Goal: Communication & Community: Answer question/provide support

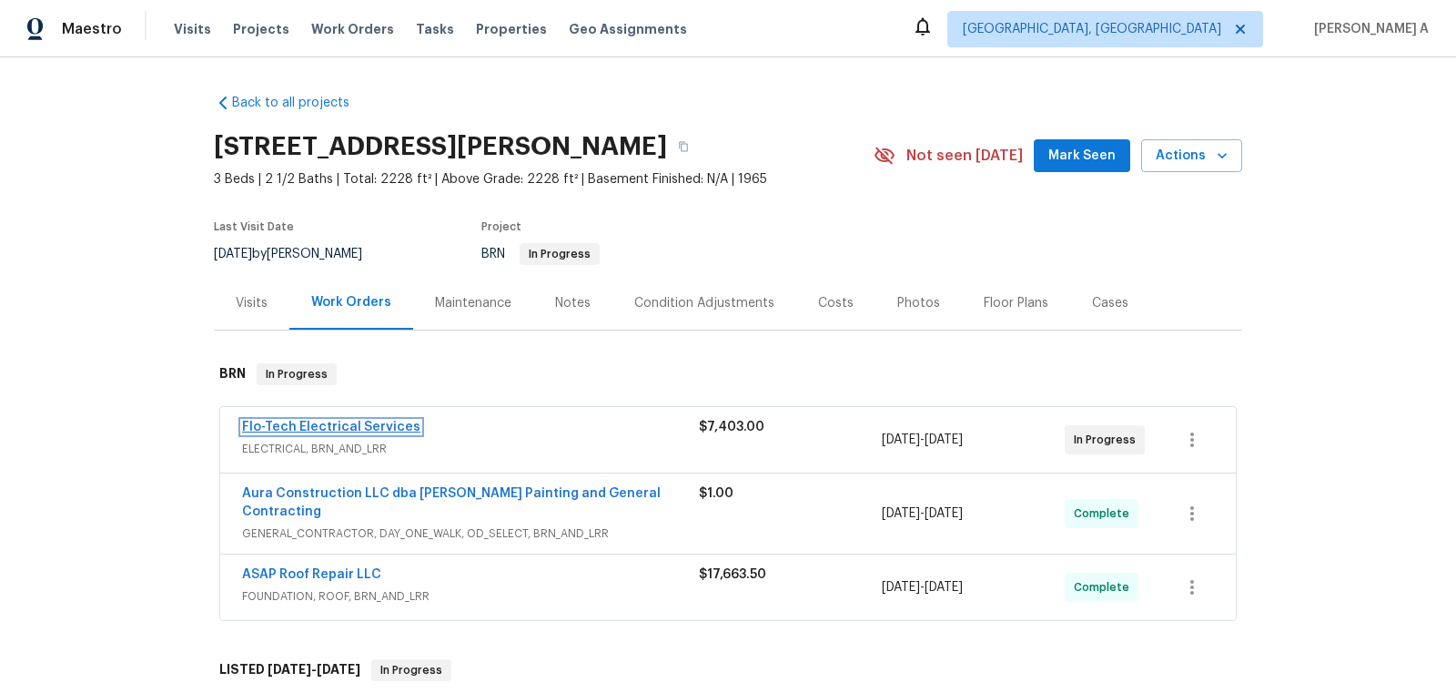
click at [339, 424] on link "Flo-Tech Electrical Services" at bounding box center [331, 426] width 178 height 13
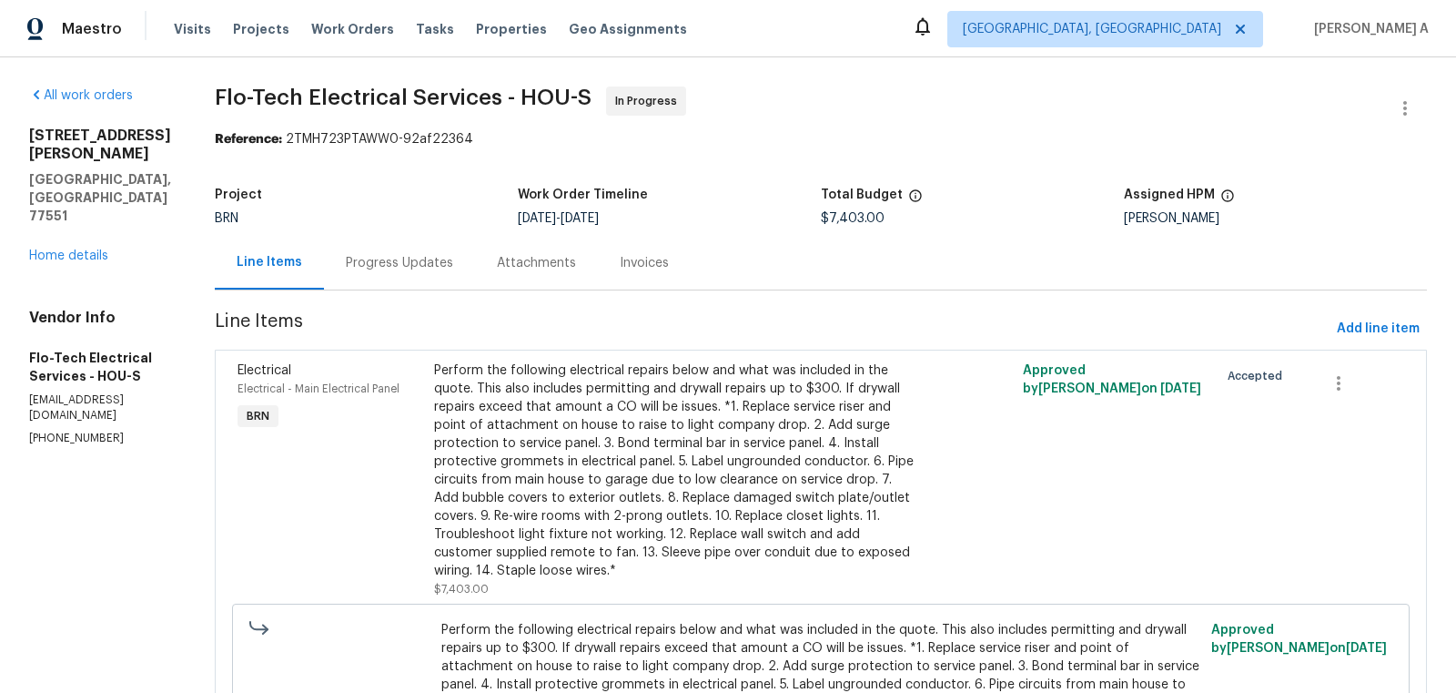
click at [425, 255] on div "Progress Updates" at bounding box center [399, 263] width 107 height 18
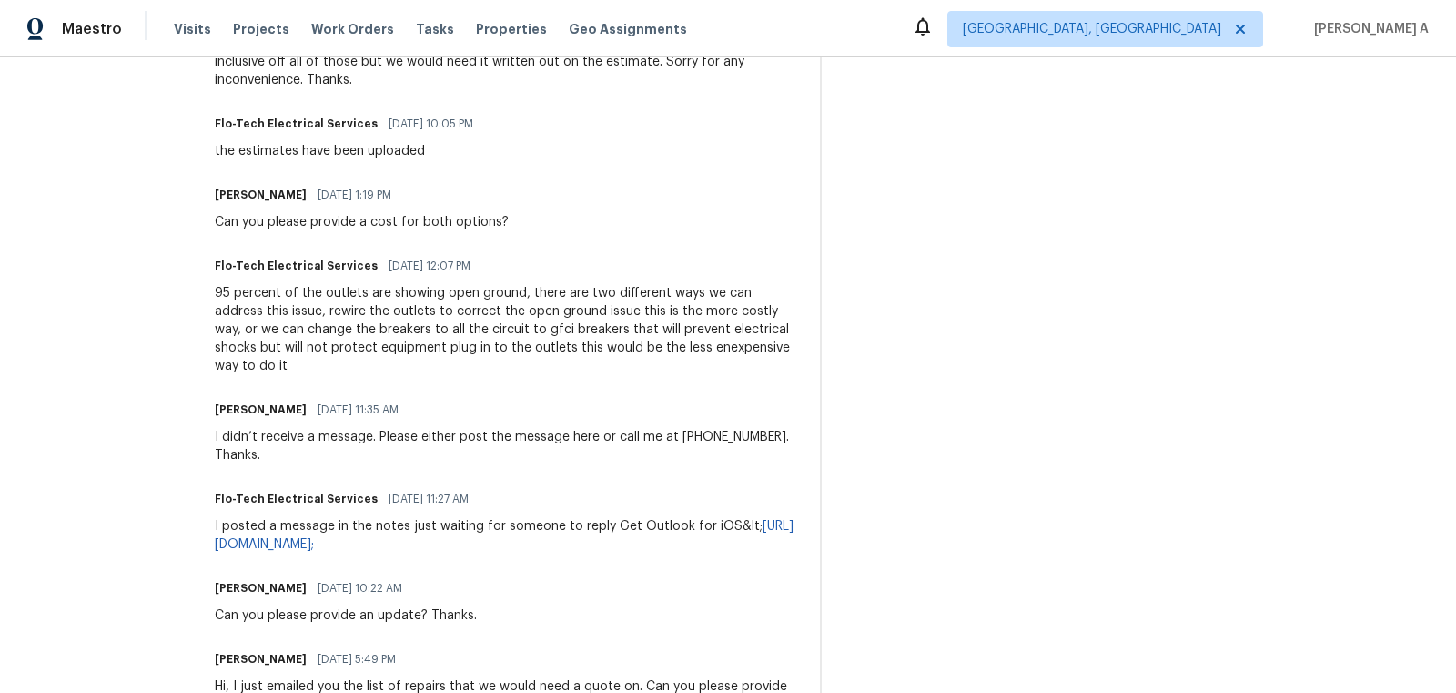
scroll to position [927, 0]
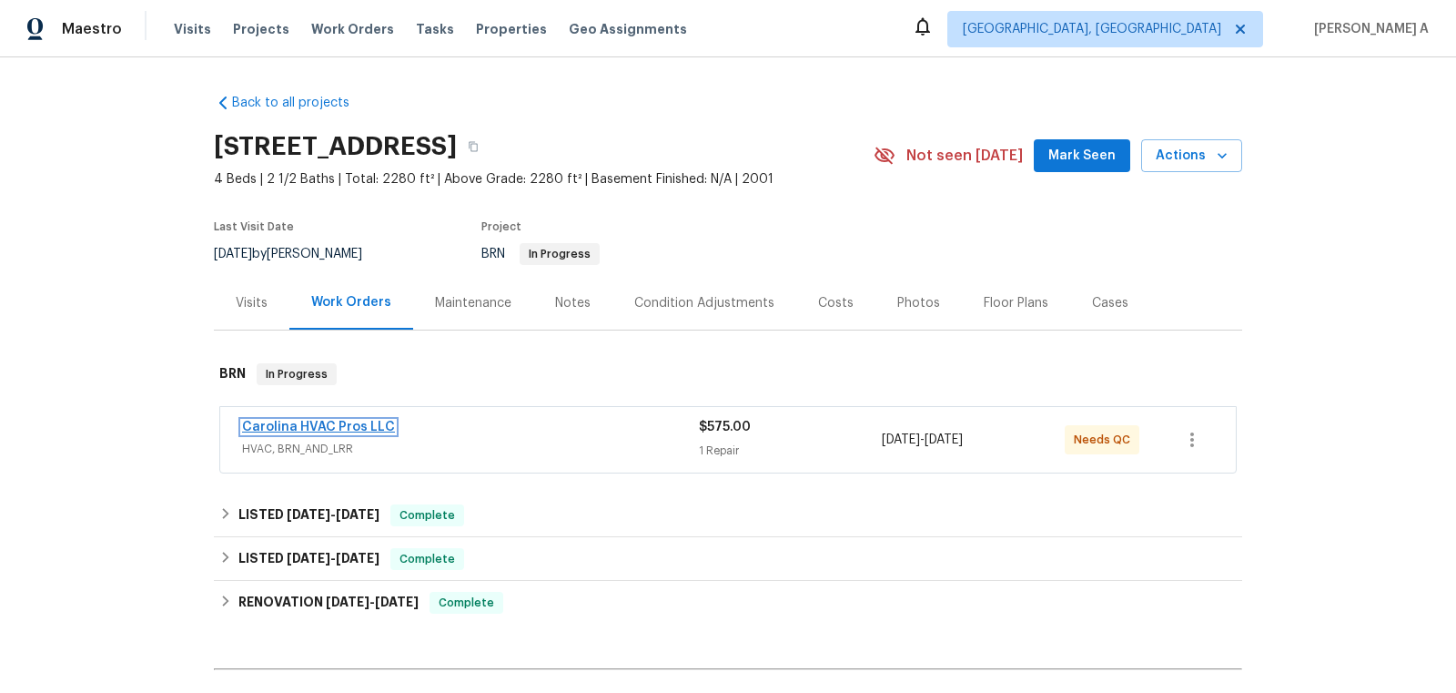
click at [299, 420] on link "Carolina HVAC Pros LLC" at bounding box center [318, 426] width 153 height 13
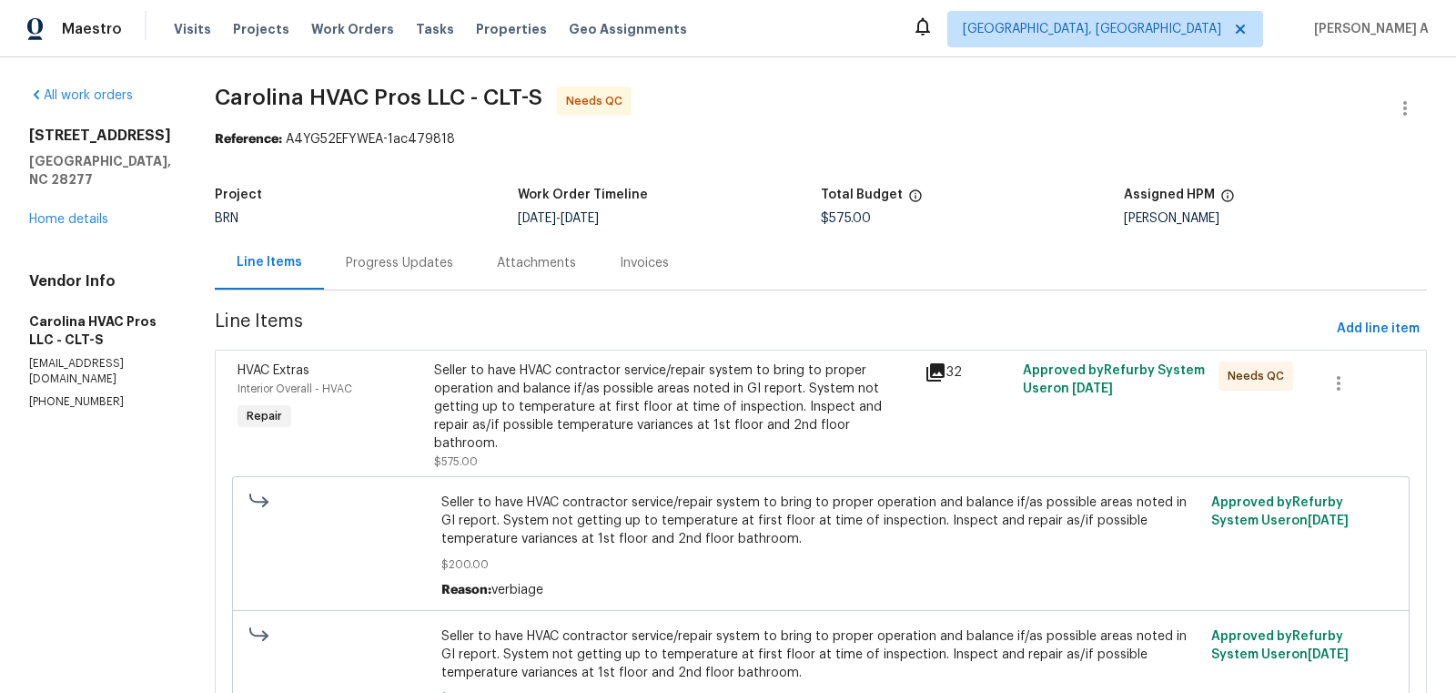
click at [435, 258] on div "Progress Updates" at bounding box center [399, 263] width 107 height 18
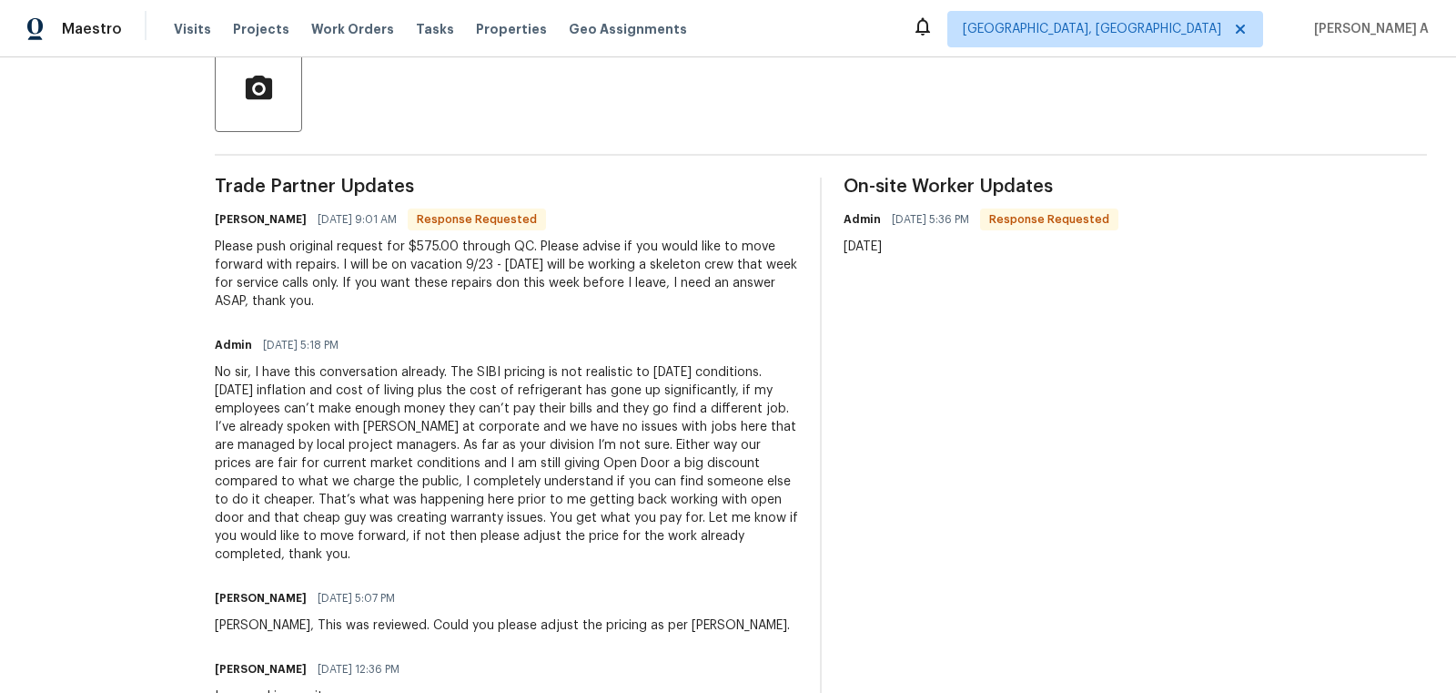
scroll to position [442, 0]
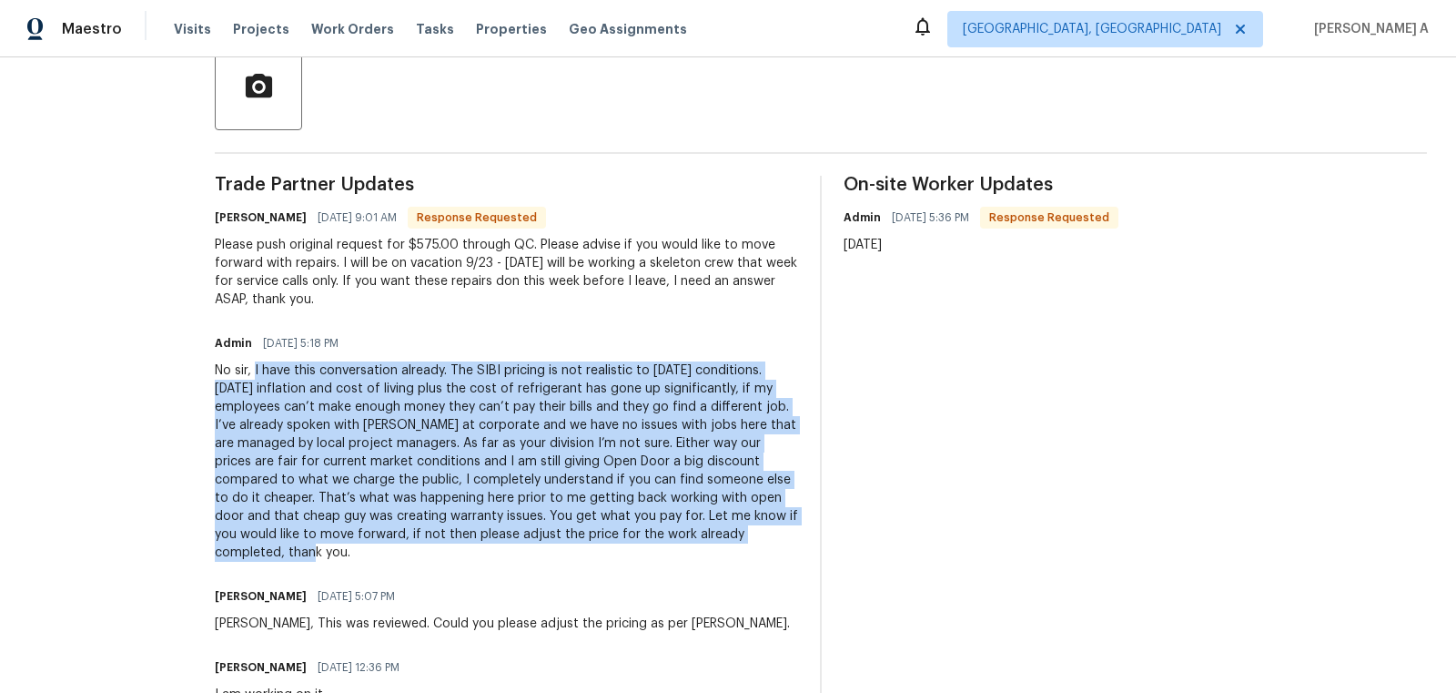
drag, startPoint x: 265, startPoint y: 366, endPoint x: 501, endPoint y: 542, distance: 294.5
click at [501, 542] on div "No sir, I have this conversation already. The SIBI pricing is not realistic to …" at bounding box center [506, 461] width 583 height 200
copy div "I have this conversation already. The SIBI pricing is not realistic to today’s …"
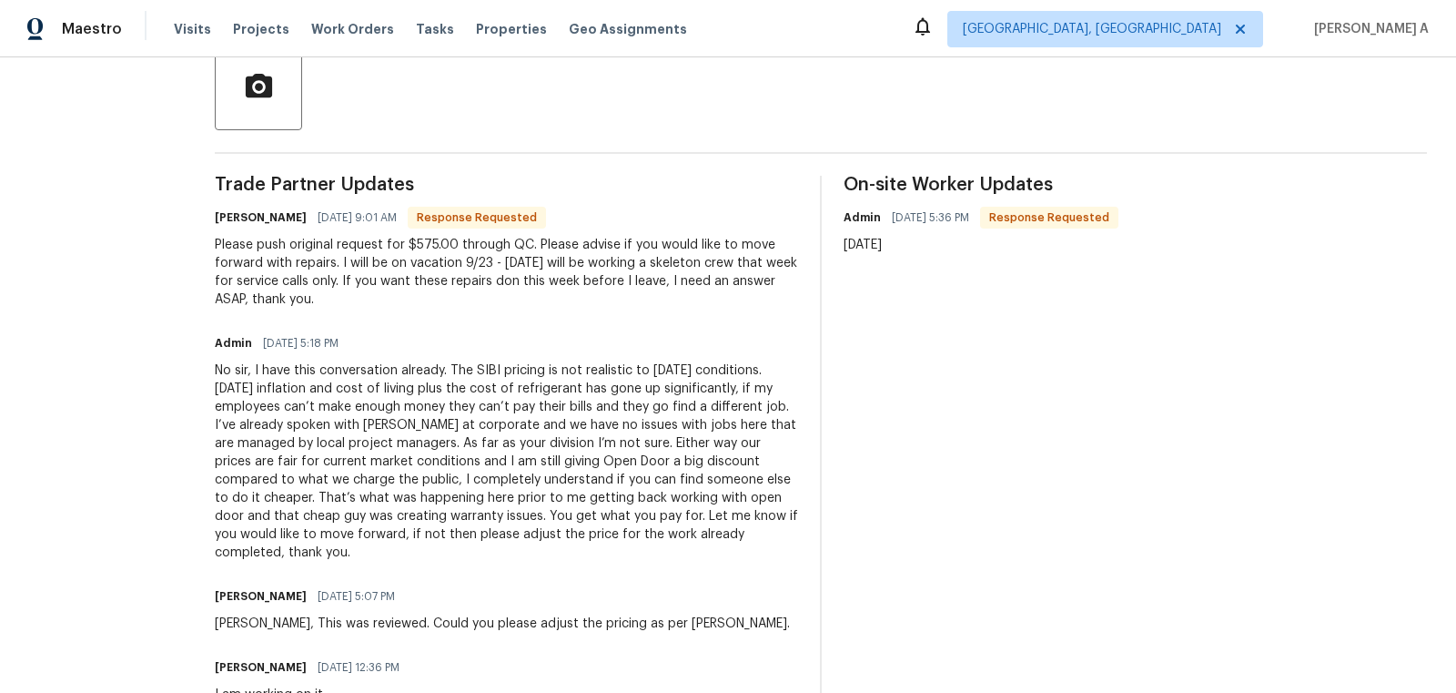
click at [310, 297] on div "Please push original request for $575.00 through QC. Please advise if you would…" at bounding box center [506, 272] width 583 height 73
drag, startPoint x: 549, startPoint y: 236, endPoint x: 436, endPoint y: 296, distance: 127.8
click at [436, 296] on div "Please push original request for $575.00 through QC. Please advise if you would…" at bounding box center [506, 272] width 583 height 73
click at [593, 275] on div "Please push original request for $575.00 through QC. Please advise if you would…" at bounding box center [506, 272] width 583 height 73
click at [587, 275] on div "Please push original request for $575.00 through QC. Please advise if you would…" at bounding box center [506, 272] width 583 height 73
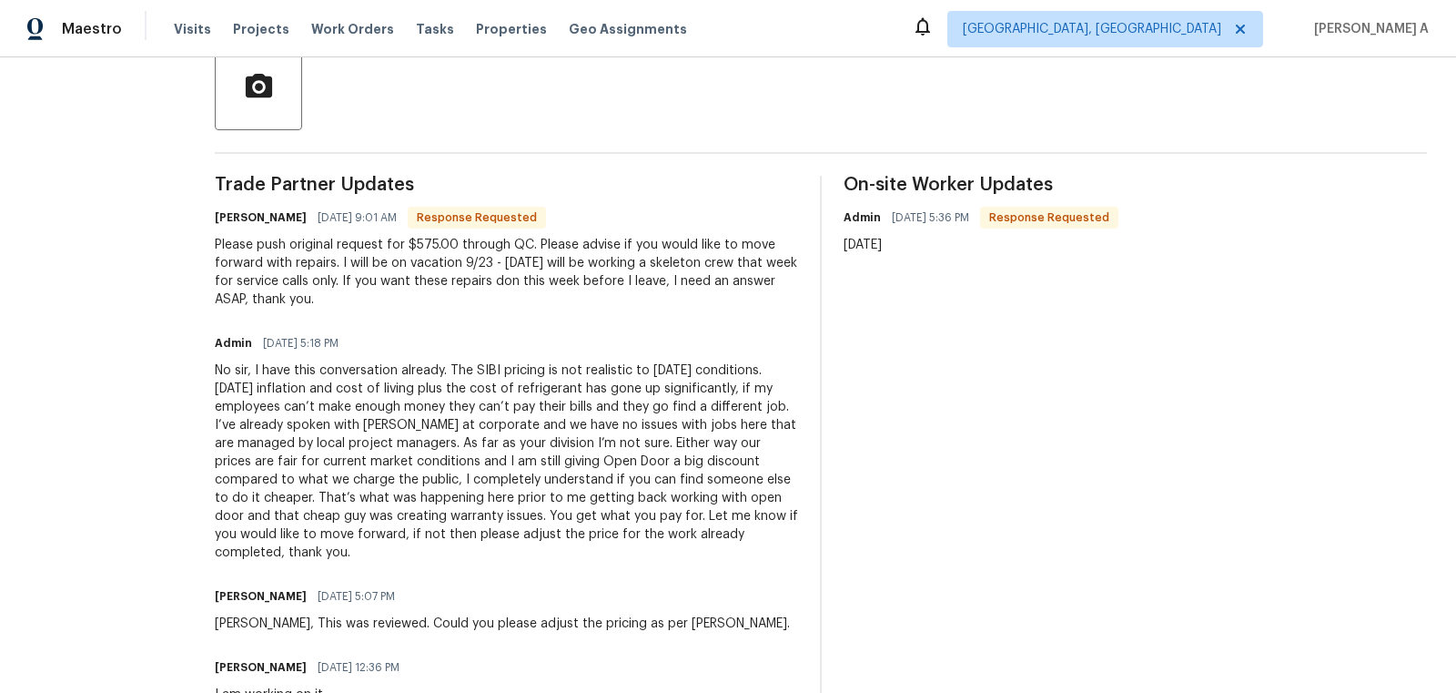
click at [572, 268] on div "Please push original request for $575.00 through QC. Please advise if you would…" at bounding box center [506, 272] width 583 height 73
copy div "Please advise if you would like to move forward with repairs. I will be on vaca…"
drag, startPoint x: 545, startPoint y: 244, endPoint x: 608, endPoint y: 294, distance: 80.3
click at [608, 294] on div "Please push original request for $575.00 through QC. Please advise if you would…" at bounding box center [506, 272] width 583 height 73
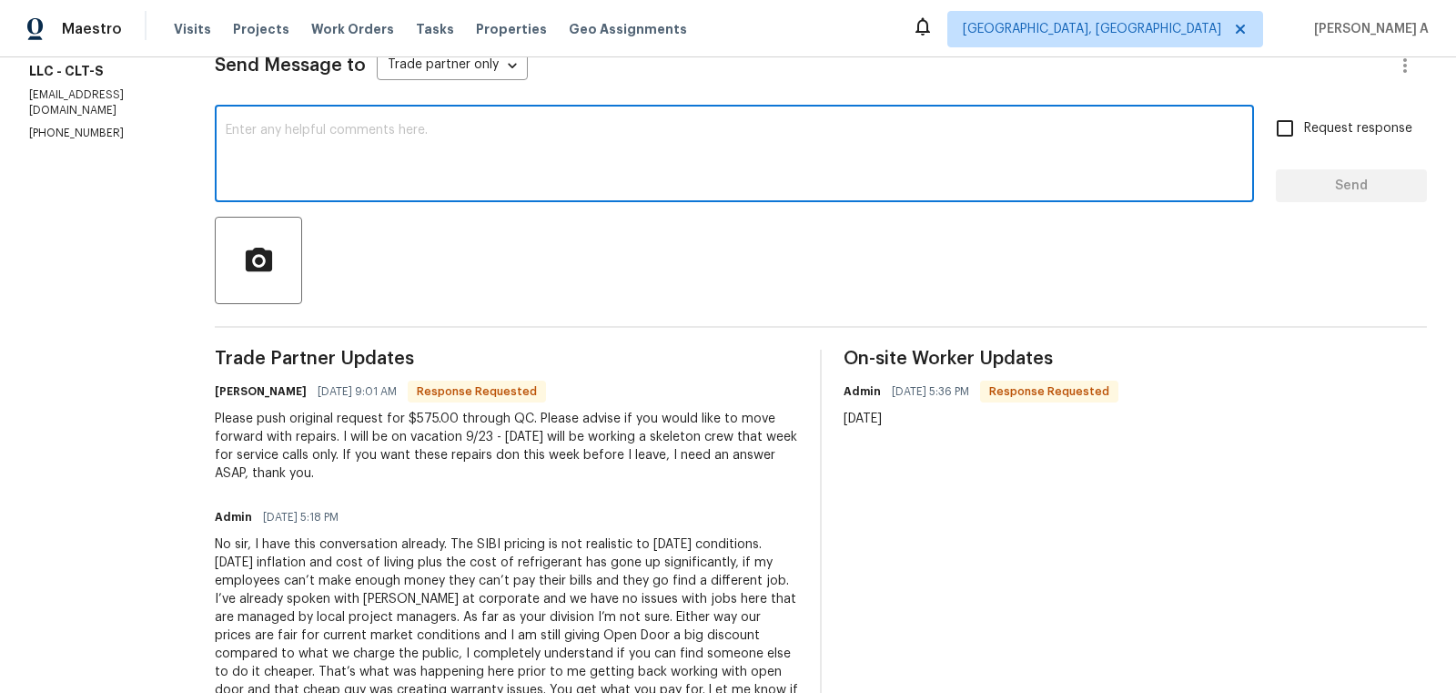
click at [474, 160] on textarea at bounding box center [734, 156] width 1017 height 64
type textarea "A"
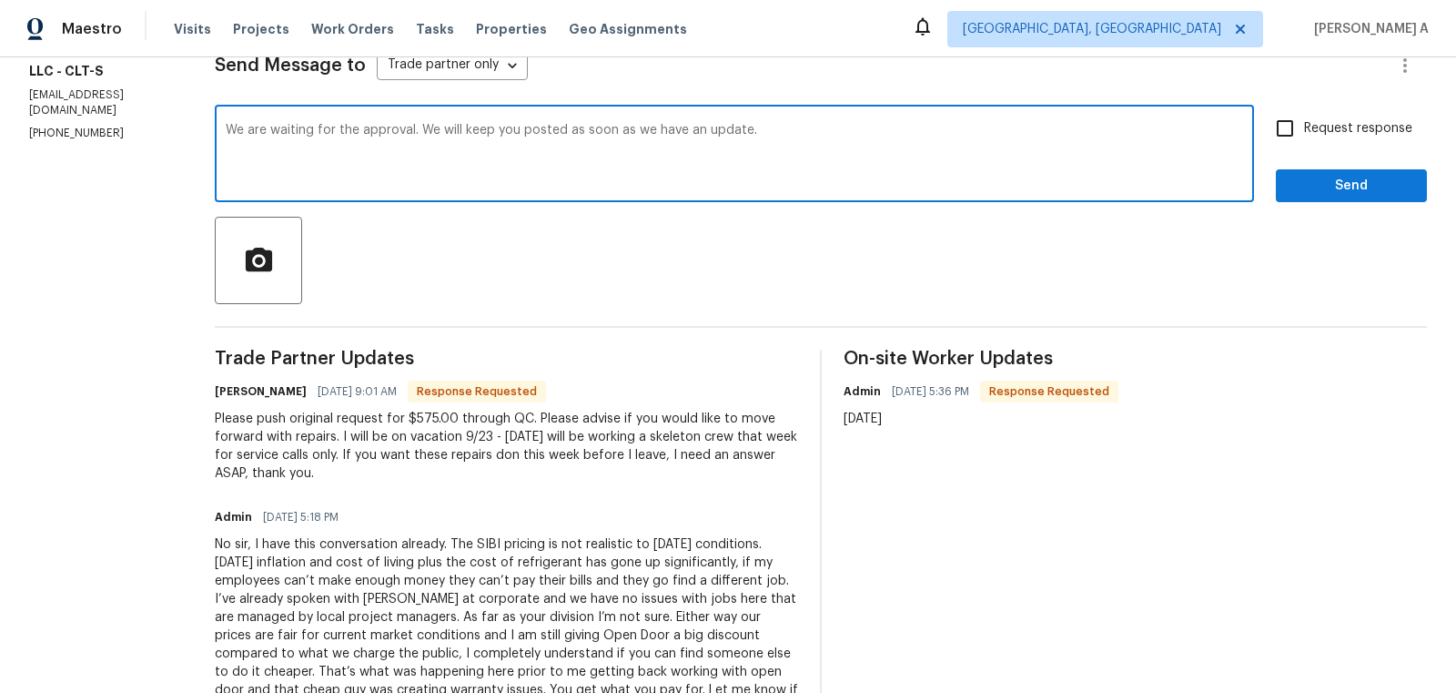
click at [543, 139] on textarea "We are waiting for the approval. We will keep you posted as soon as we have an …" at bounding box center [734, 156] width 1017 height 64
click at [0, 0] on icon "Paraphrase text" at bounding box center [0, 0] width 0 height 0
click at [0, 0] on li "We're waiting for the approval." at bounding box center [0, 0] width 0 height 0
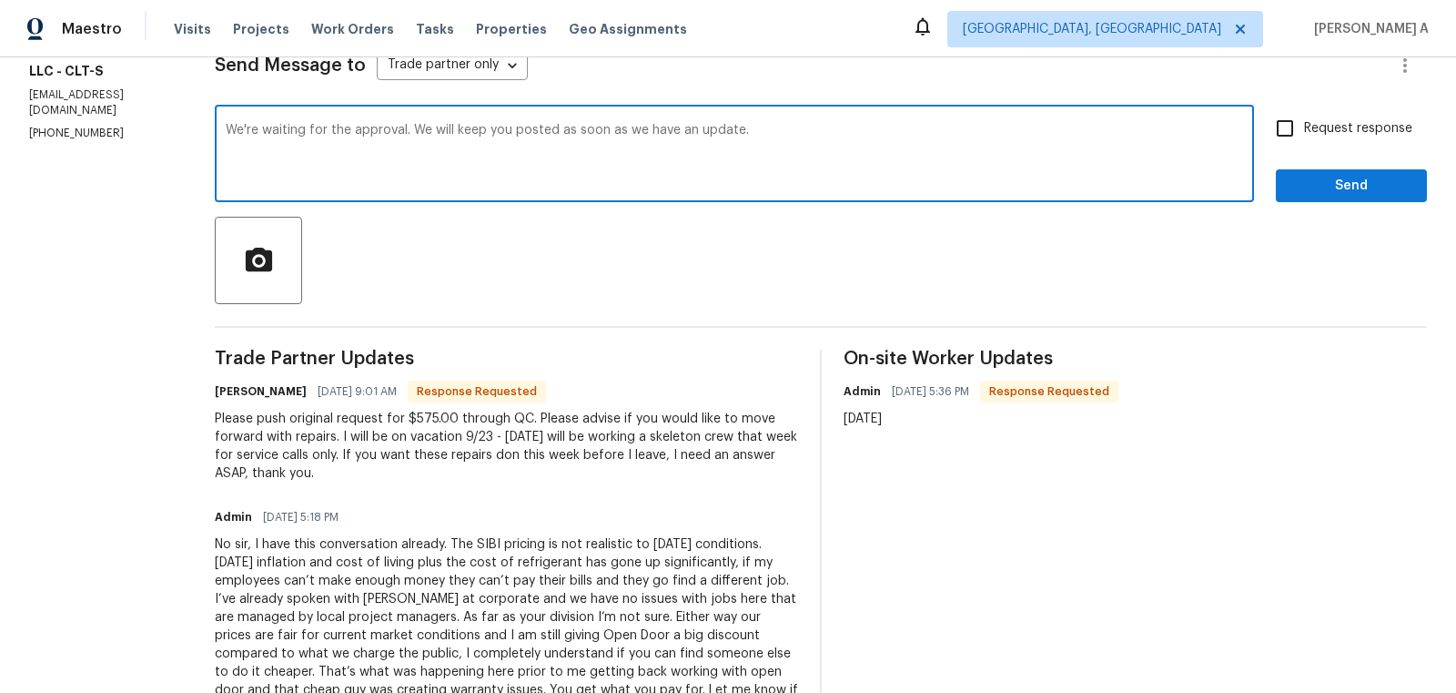
click at [0, 0] on li "We will notify you as soon as we have an update." at bounding box center [0, 0] width 0 height 0
type textarea "We're waiting for the approval. We will notify you as soon as we have an update."
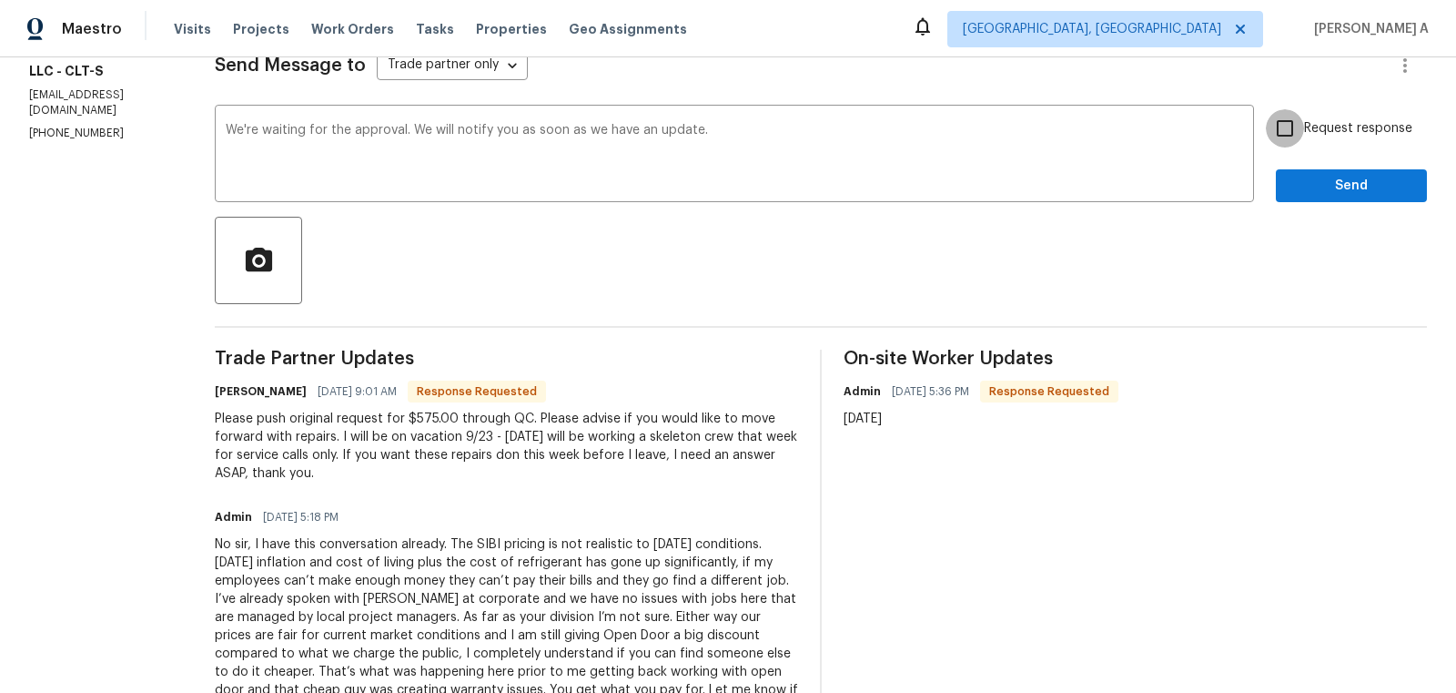
click at [1284, 125] on input "Request response" at bounding box center [1285, 128] width 38 height 38
checkbox input "true"
click at [1333, 186] on span "Send" at bounding box center [1351, 186] width 122 height 23
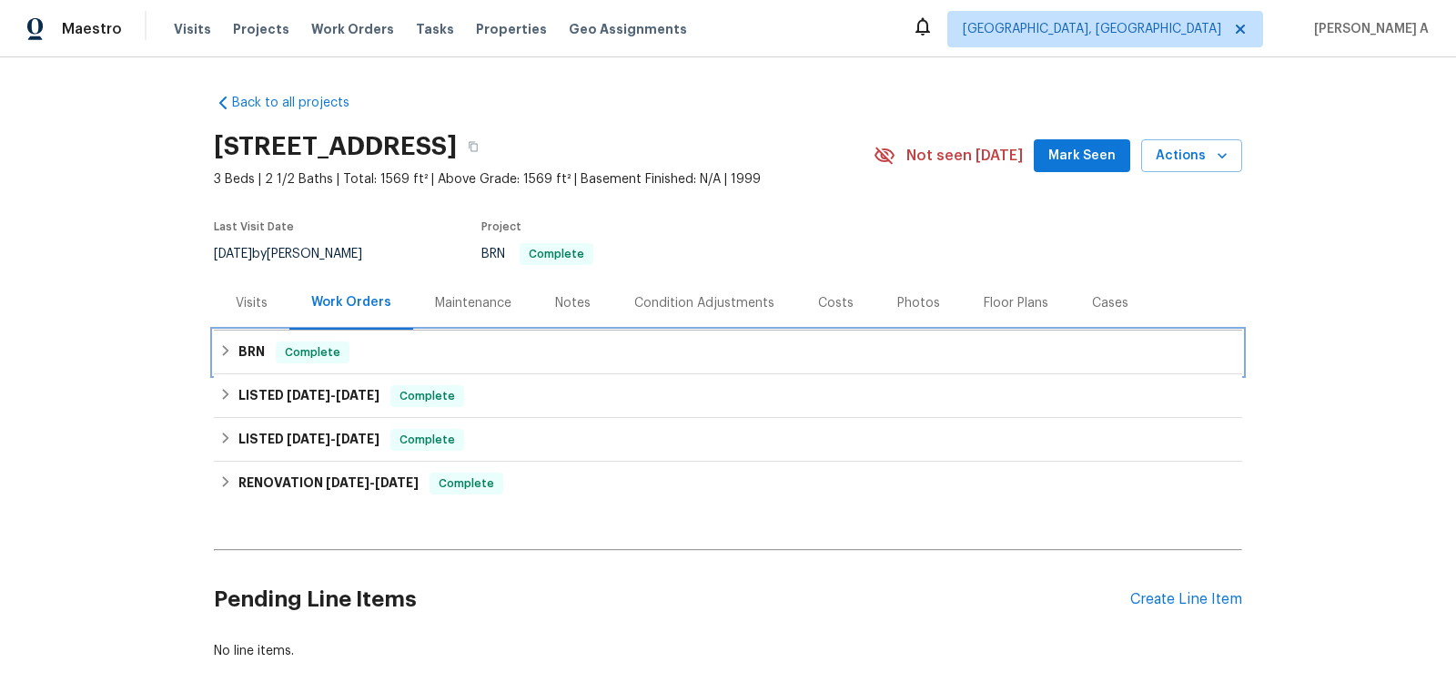
click at [369, 341] on div "BRN Complete" at bounding box center [727, 352] width 1017 height 22
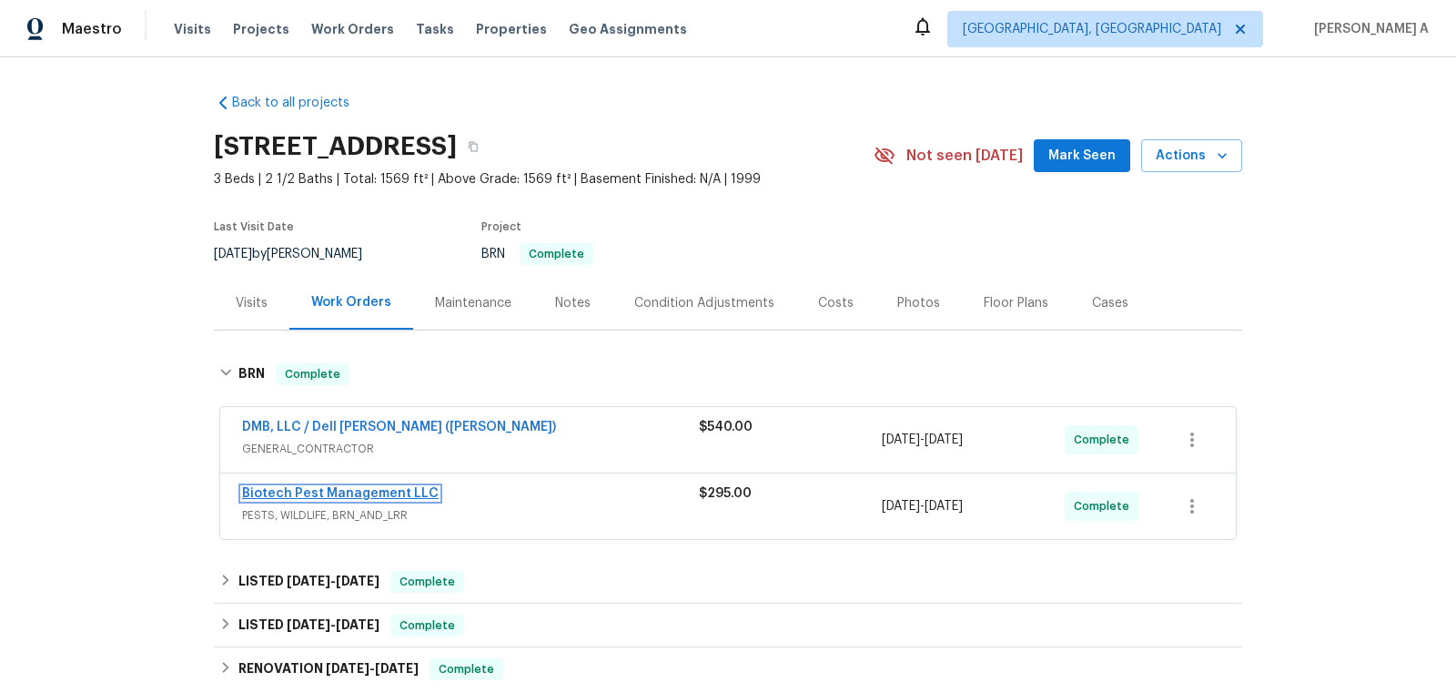
click at [354, 490] on link "Biotech Pest Management LLC" at bounding box center [340, 493] width 197 height 13
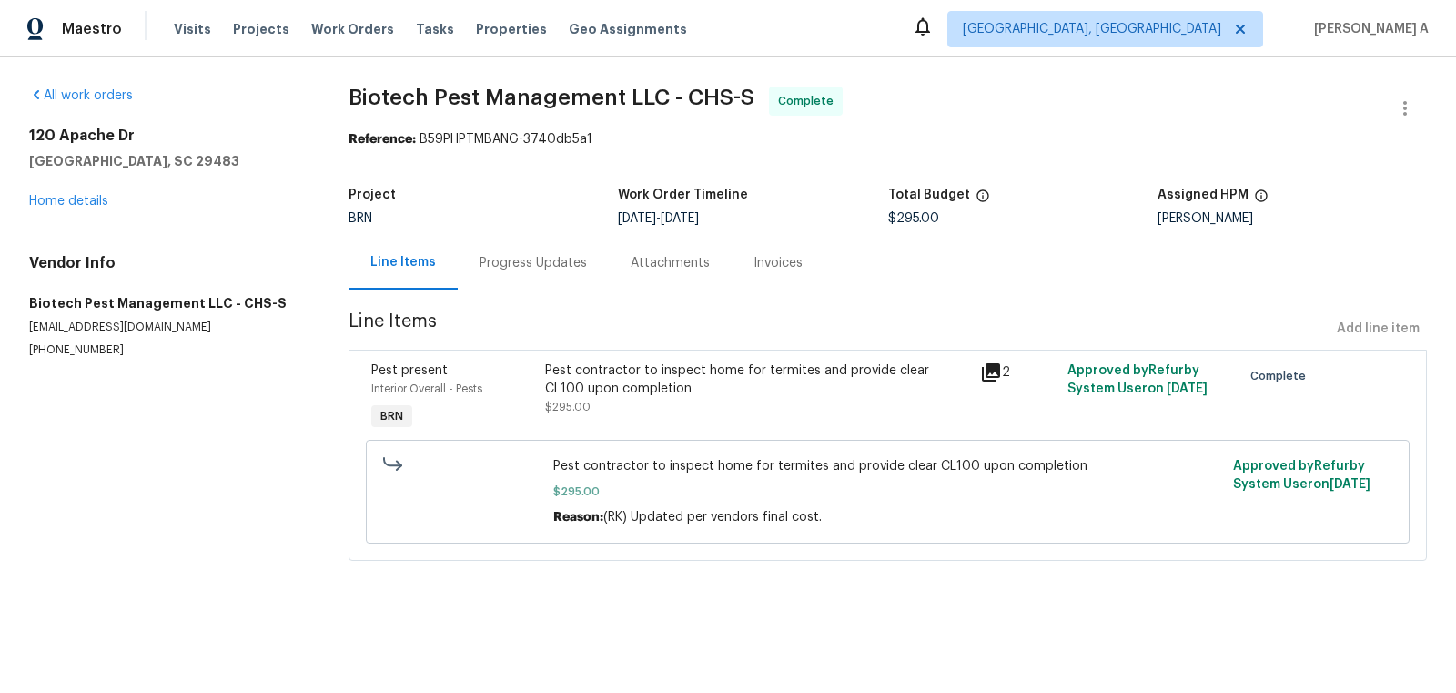
click at [513, 259] on div "Progress Updates" at bounding box center [533, 263] width 107 height 18
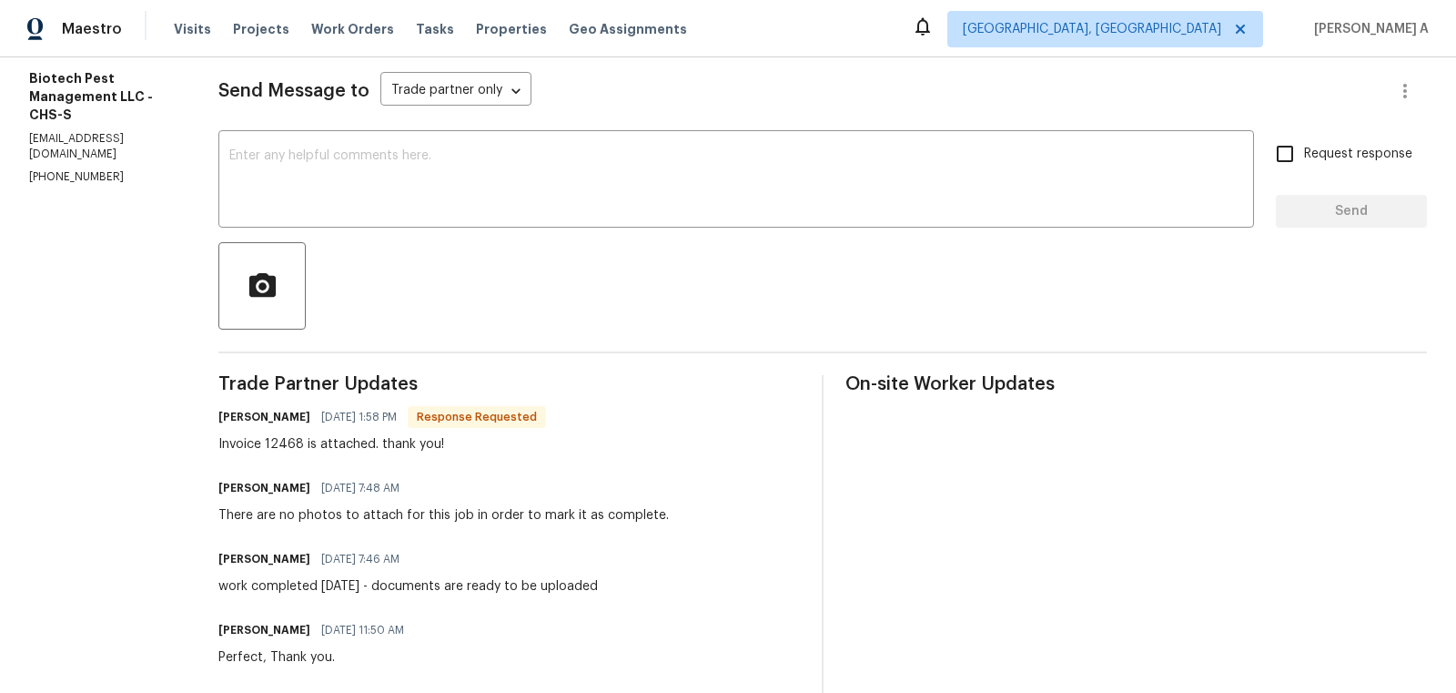
scroll to position [147, 0]
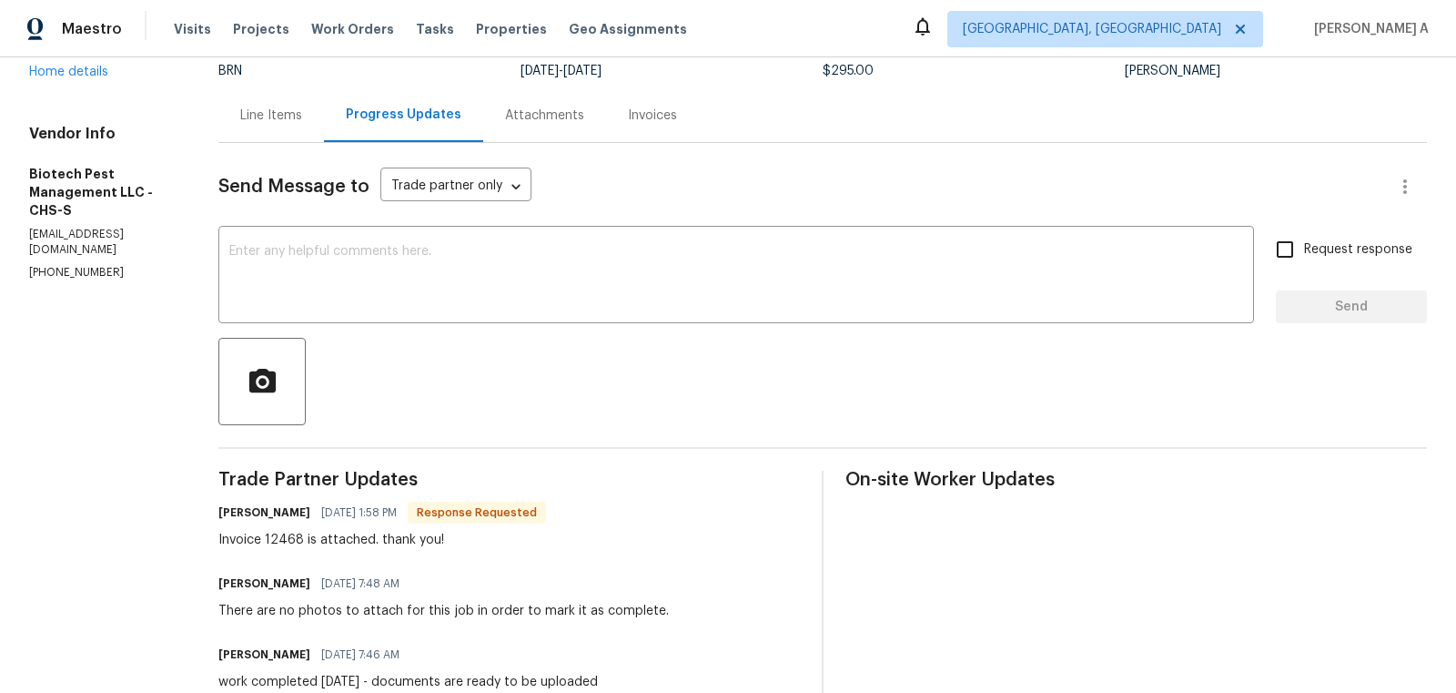
click at [227, 508] on h6 "Kathy" at bounding box center [264, 512] width 92 height 18
copy h6 "Kathy"
click at [349, 295] on textarea at bounding box center [736, 277] width 1014 height 64
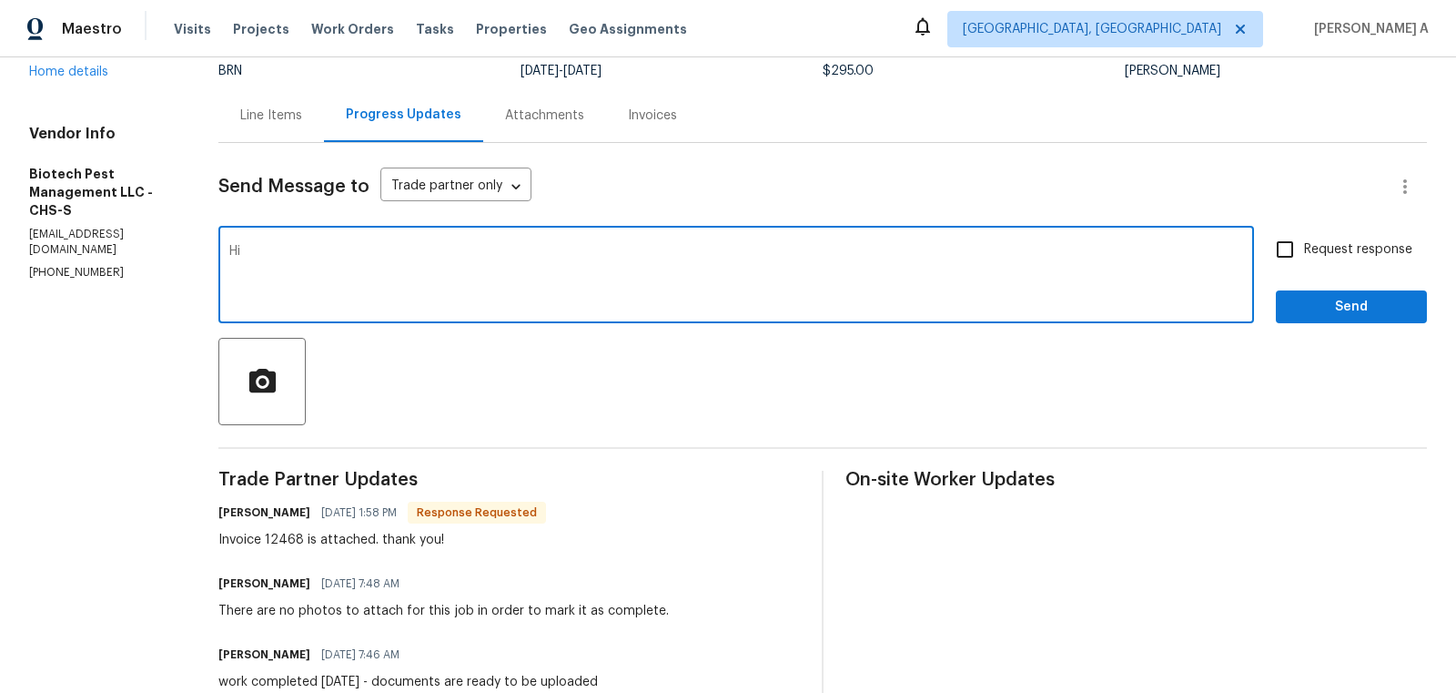
paste textarea "Kathy"
click at [0, 0] on qb-div "Change the word order attached report" at bounding box center [0, 0] width 0 height 0
click at [0, 0] on span "Correct the subject-verb agreement" at bounding box center [0, 0] width 0 height 0
click at [805, 254] on textarea "Hi Kathy, The attached report mentioned that there are still active termites in…" at bounding box center [736, 277] width 1014 height 64
drag, startPoint x: 770, startPoint y: 250, endPoint x: 1096, endPoint y: 250, distance: 325.8
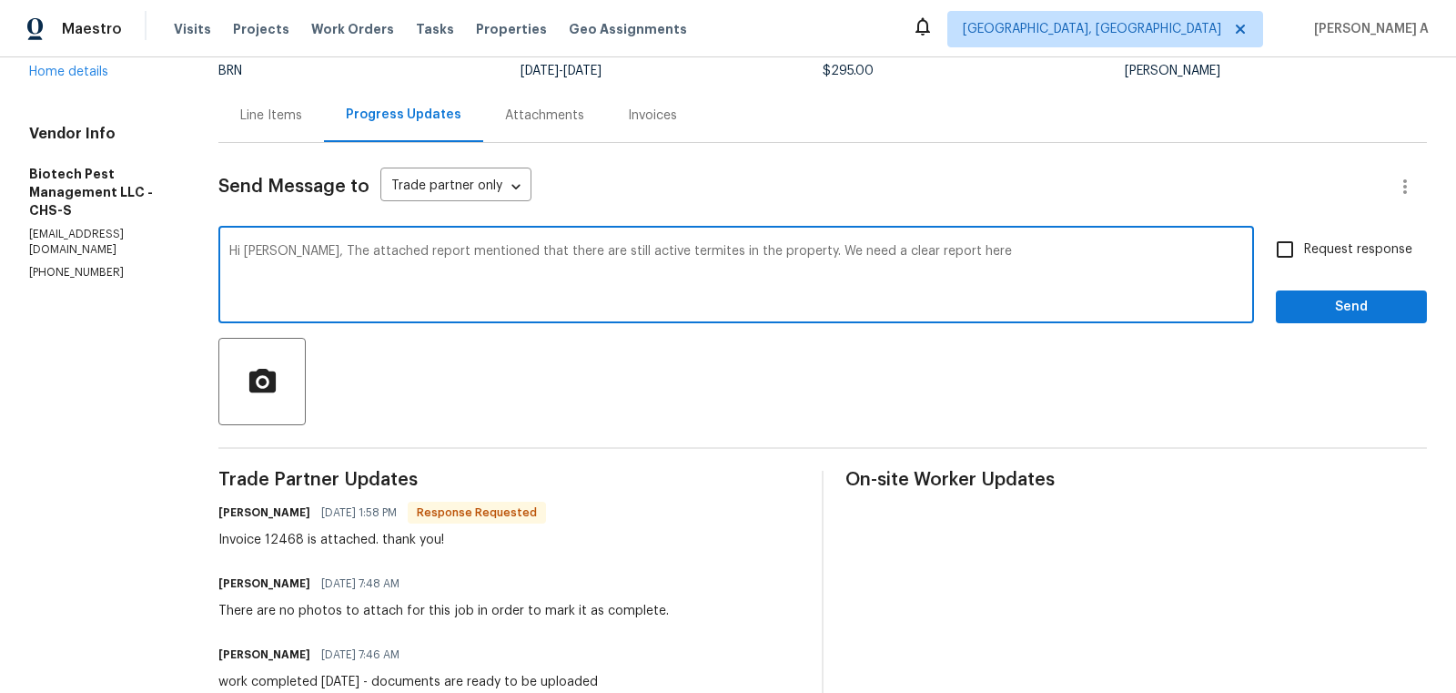
click at [1096, 250] on textarea "Hi Kathy, The attached report mentioned that there are still active termites in…" at bounding box center [736, 277] width 1014 height 64
paste textarea "CL100"
type textarea "Hi Kathy, The attached report mentioned that there are still active termites in…"
click at [1336, 241] on span "Request response" at bounding box center [1358, 249] width 108 height 19
click at [1304, 241] on input "Request response" at bounding box center [1285, 249] width 38 height 38
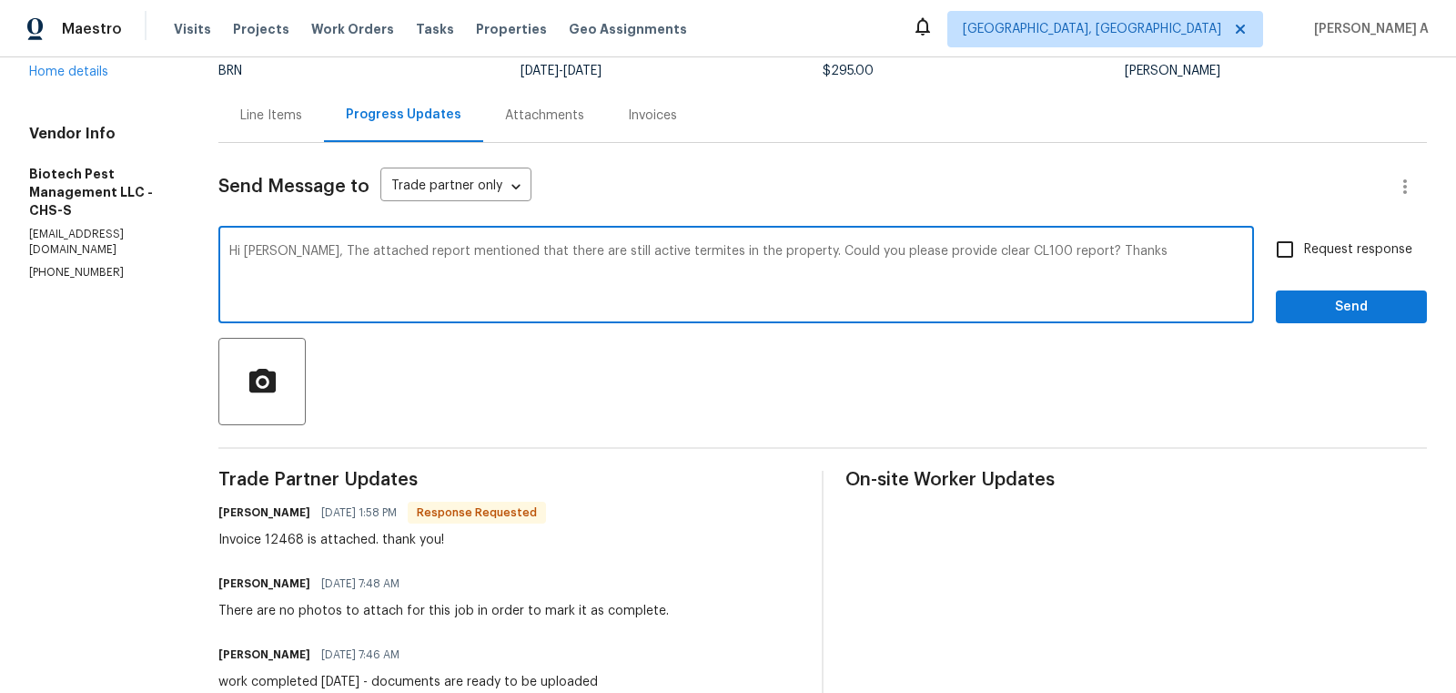
checkbox input "true"
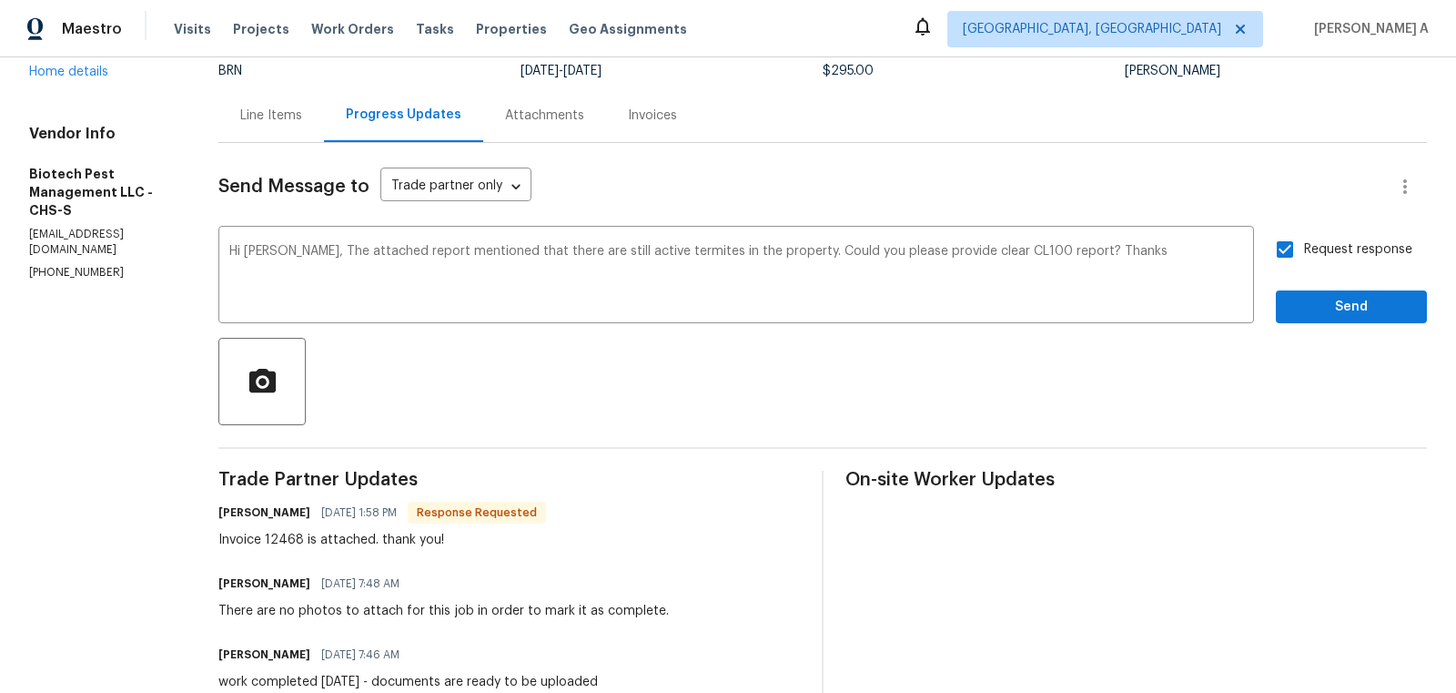
click at [0, 0] on span "Correct the article" at bounding box center [0, 0] width 0 height 0
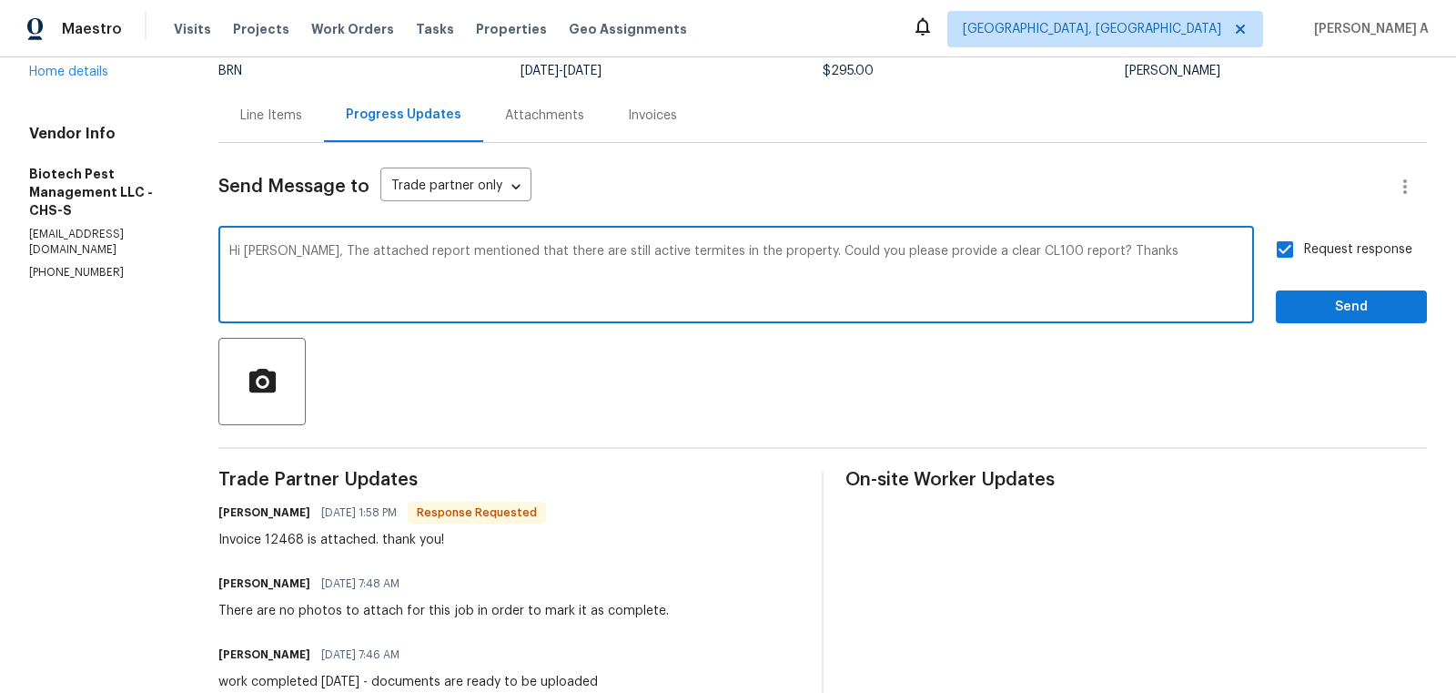
type textarea "Hi Kathy, The attached report mentioned that there are still active termites in…"
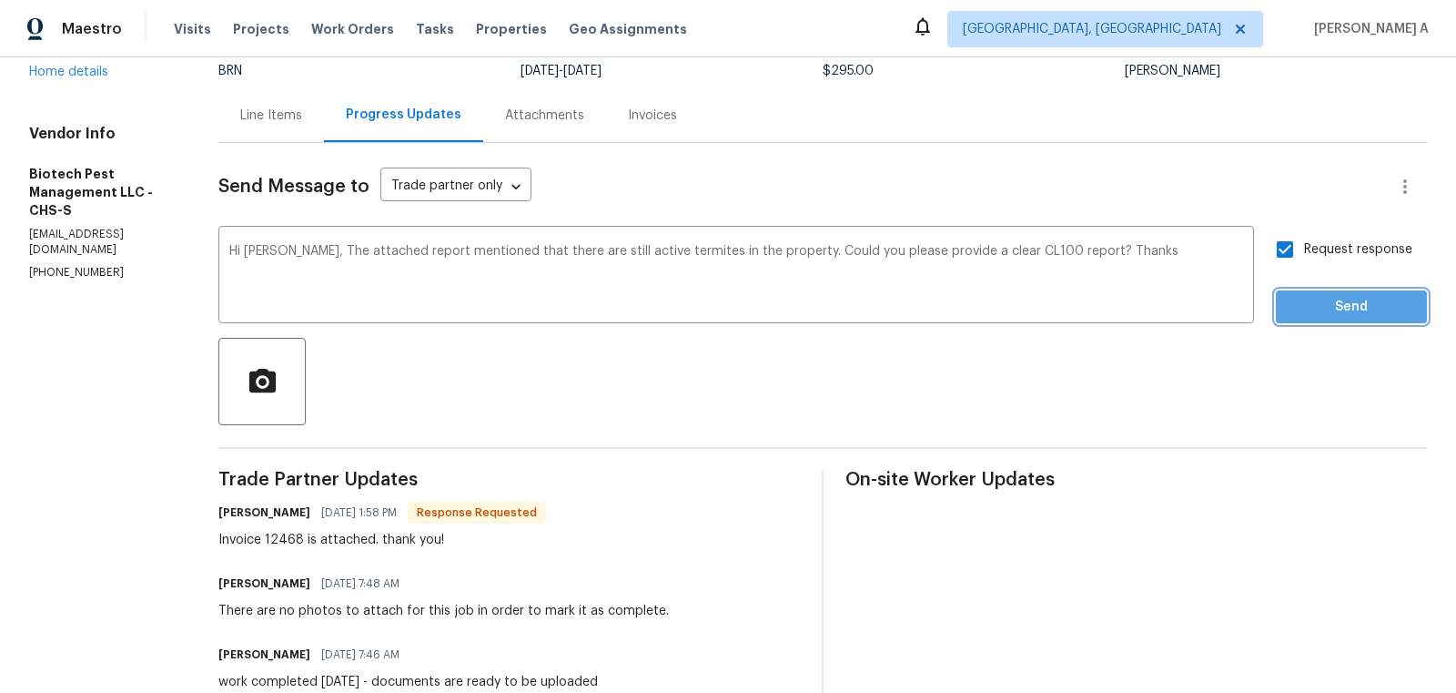
click at [1329, 322] on button "Send" at bounding box center [1351, 307] width 151 height 34
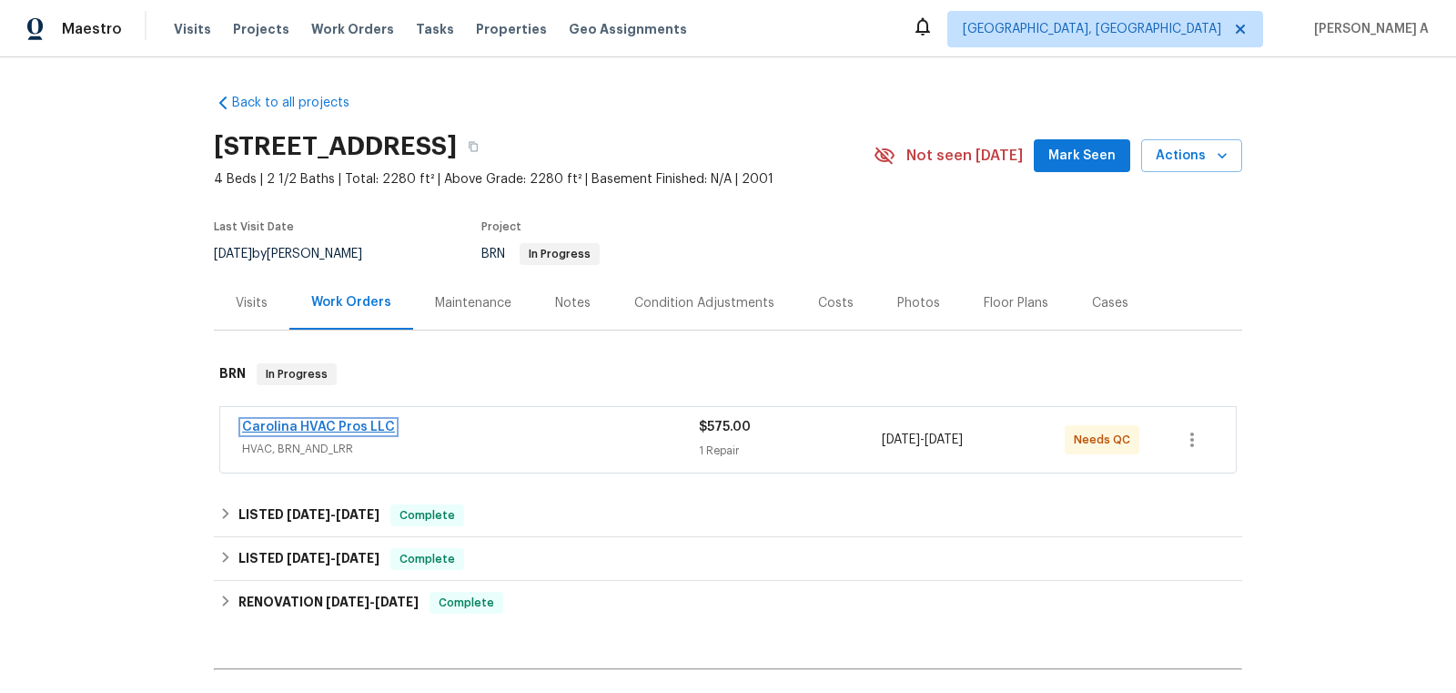
click at [316, 426] on link "Carolina HVAC Pros LLC" at bounding box center [318, 426] width 153 height 13
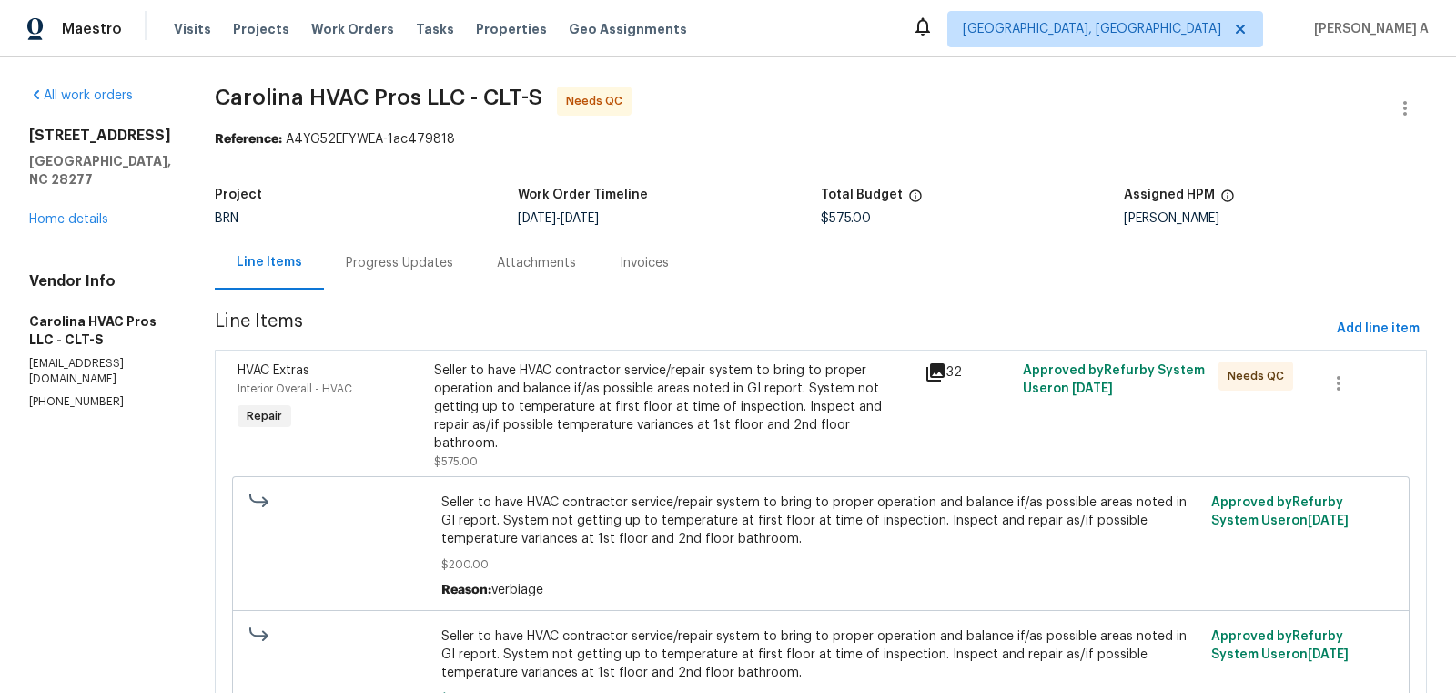
click at [623, 410] on div "Seller to have HVAC contractor service/repair system to bring to proper operati…" at bounding box center [674, 406] width 480 height 91
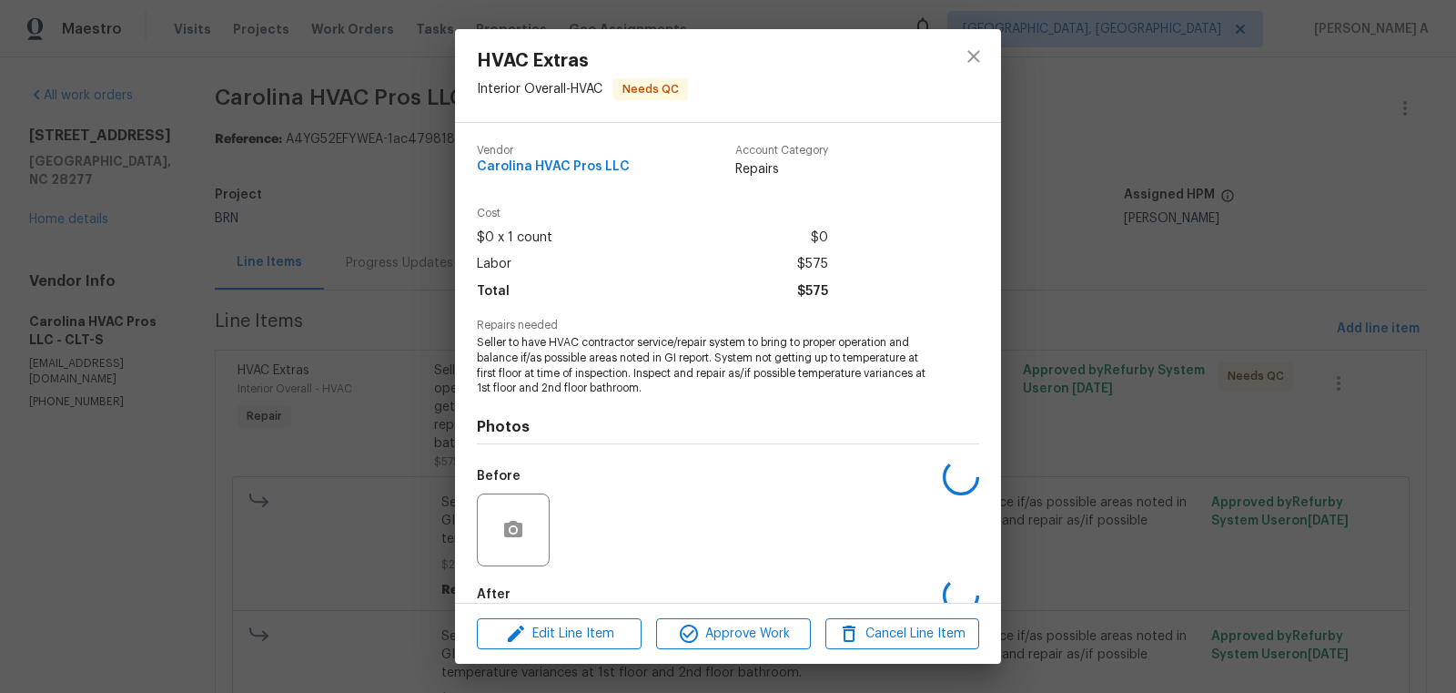
scroll to position [100, 0]
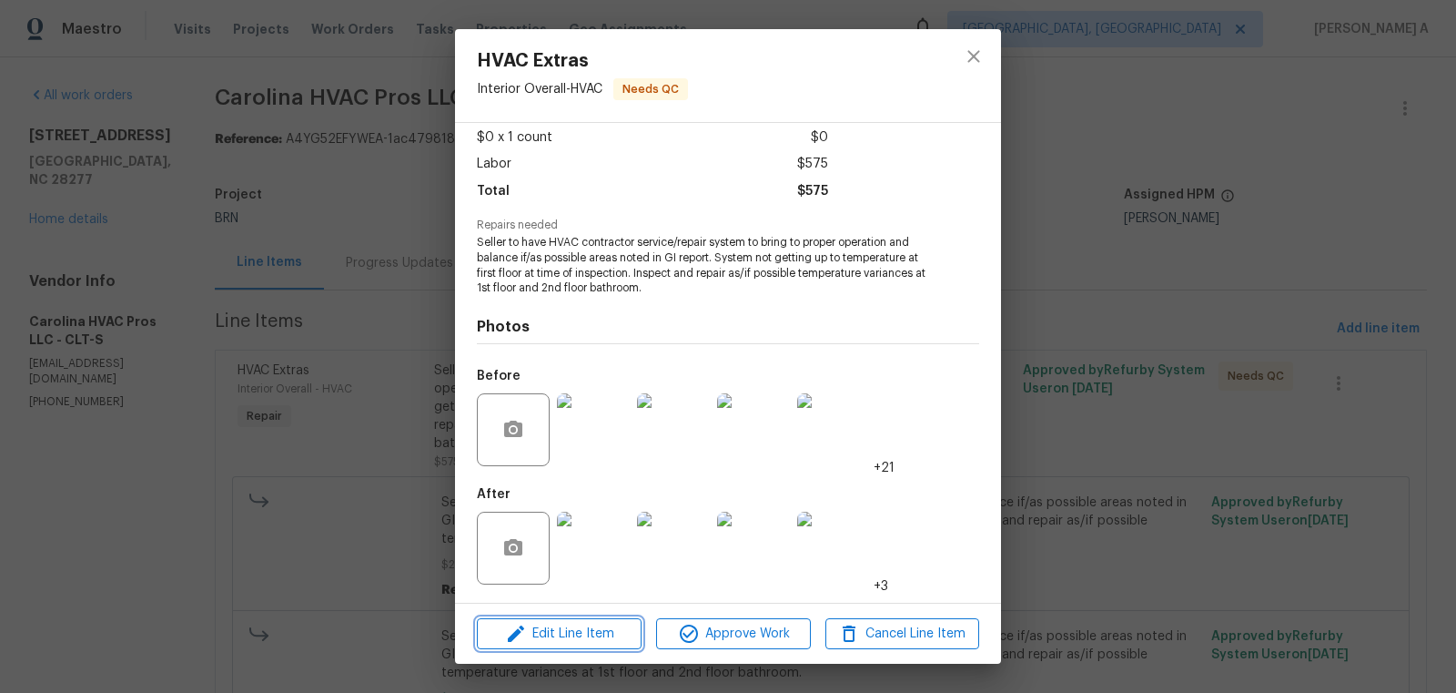
click at [601, 637] on span "Edit Line Item" at bounding box center [559, 633] width 154 height 23
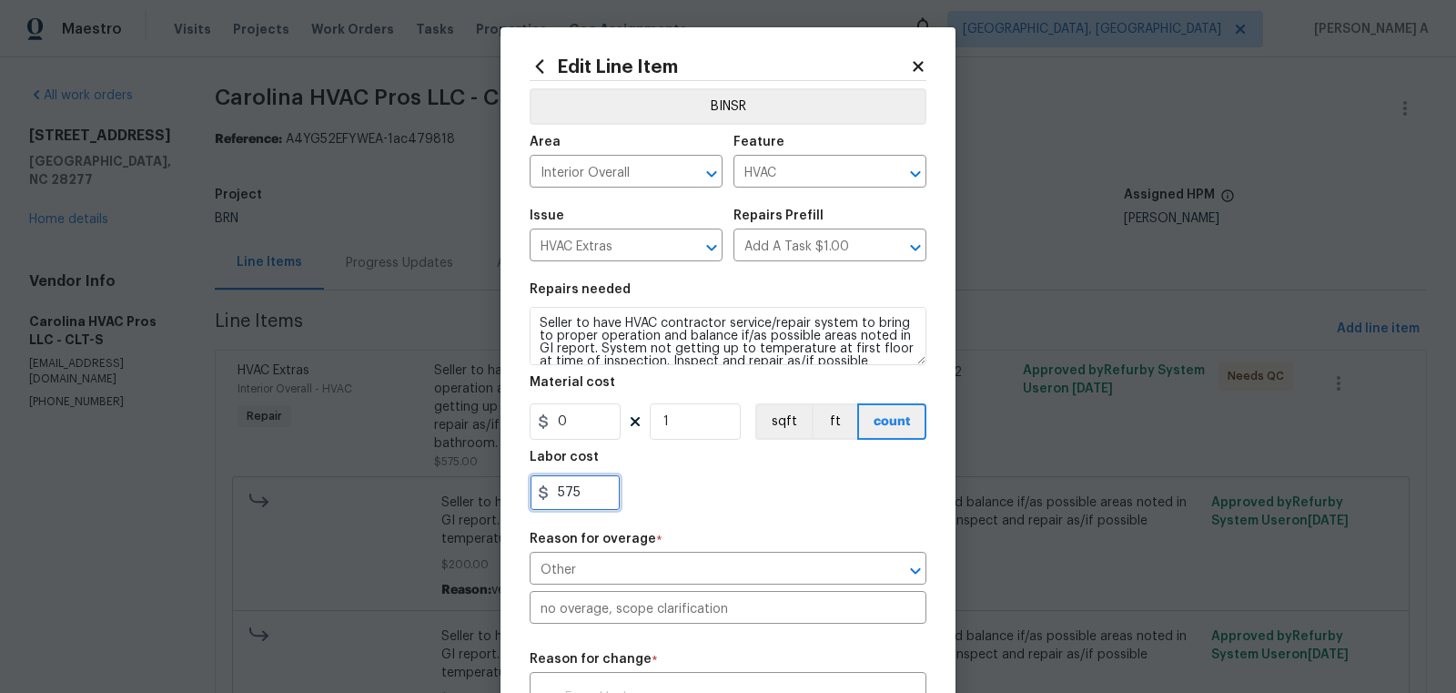
drag, startPoint x: 594, startPoint y: 496, endPoint x: 543, endPoint y: 496, distance: 51.0
click at [543, 496] on div "575" at bounding box center [575, 492] width 91 height 36
paste input "9050"
type input "9050"
click at [734, 504] on div "9050" at bounding box center [728, 492] width 397 height 36
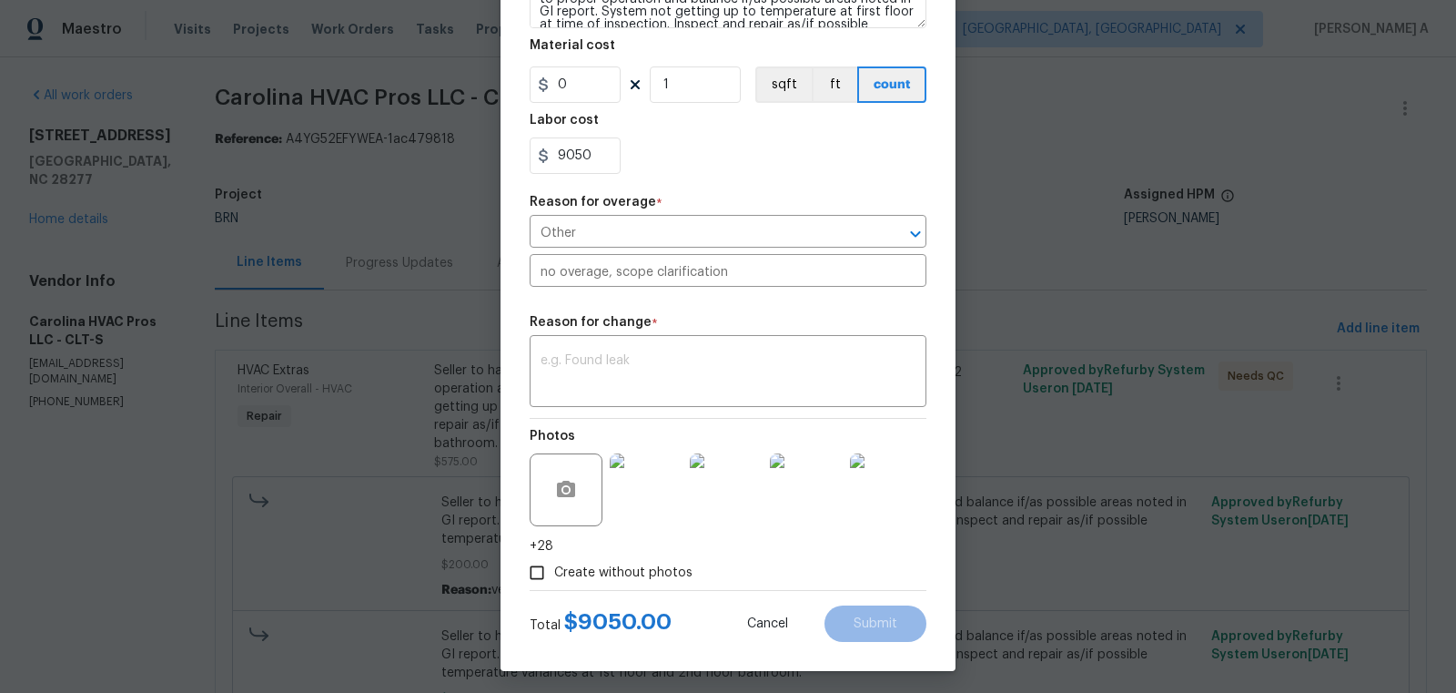
scroll to position [343, 0]
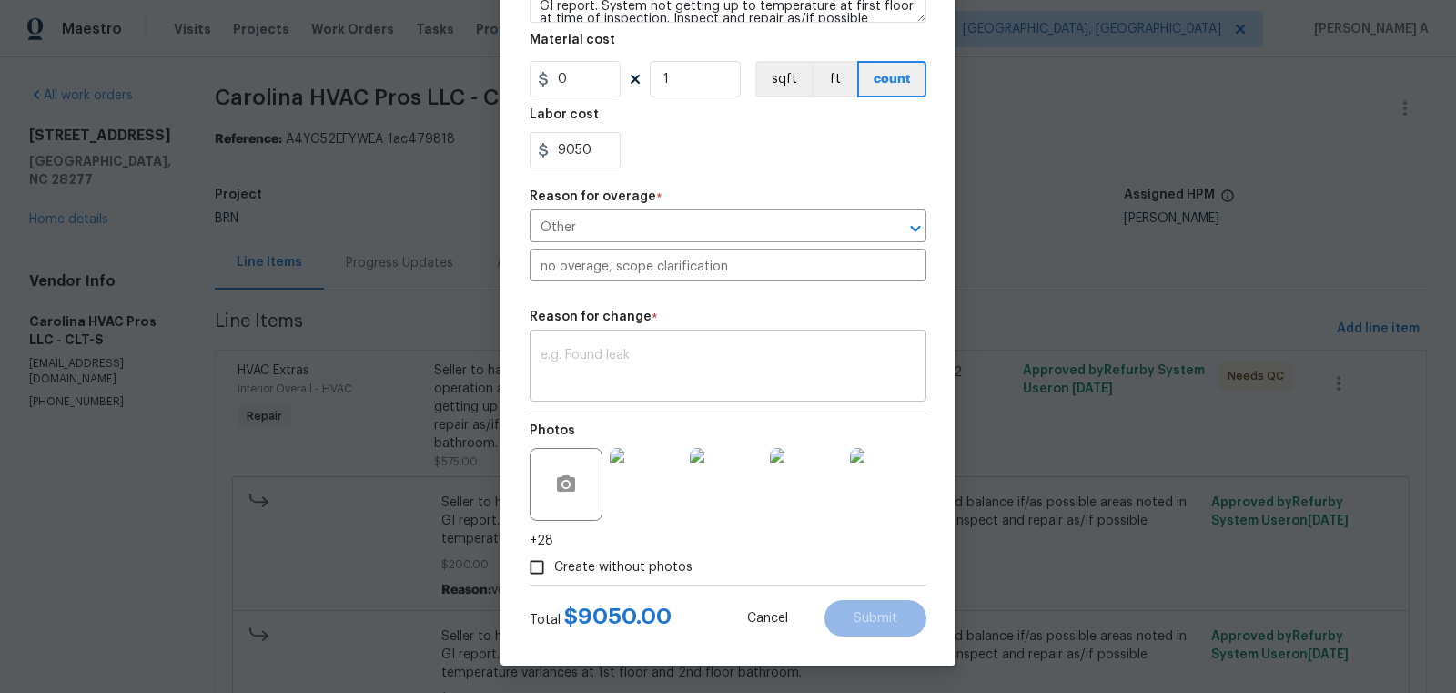
click at [611, 340] on div "x ​" at bounding box center [728, 367] width 397 height 67
paste textarea "(AK) Updated cost per BR team’s approval."
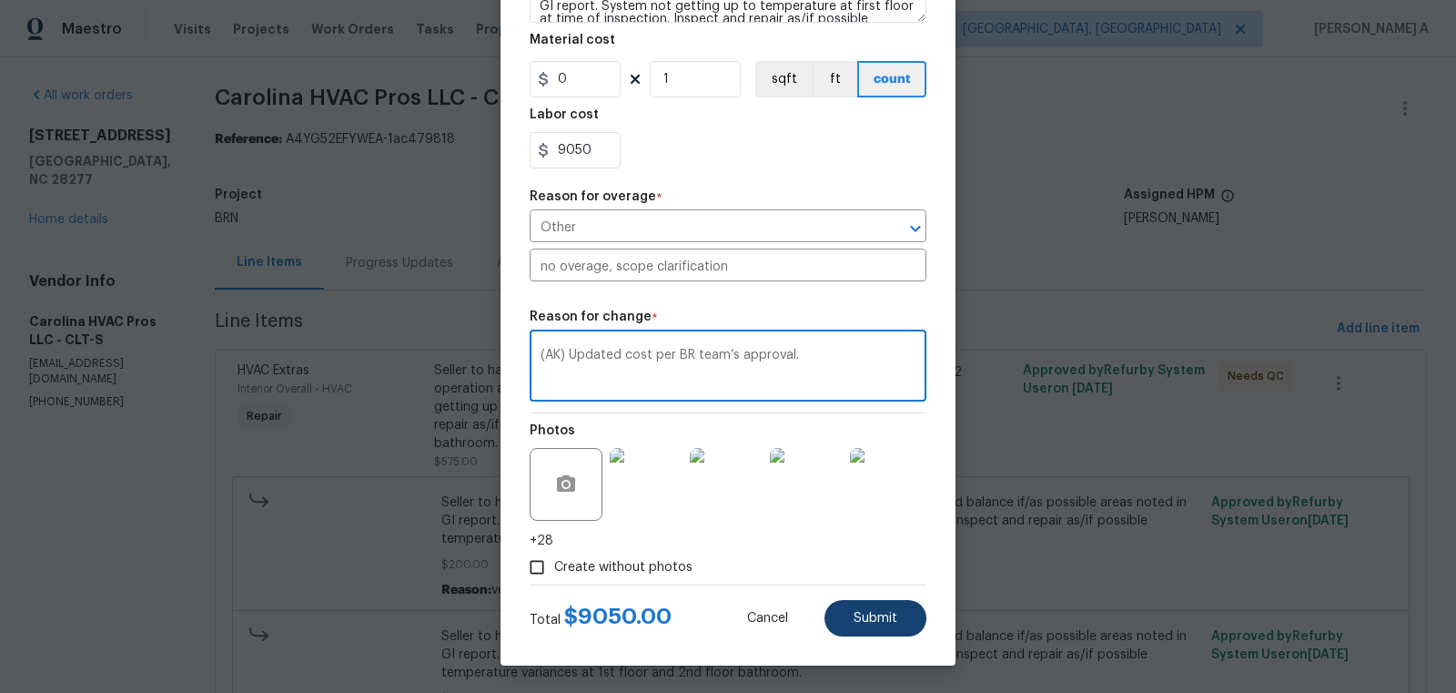
type textarea "(AK) Updated cost per BR team’s approval."
click at [880, 620] on span "Submit" at bounding box center [876, 619] width 44 height 14
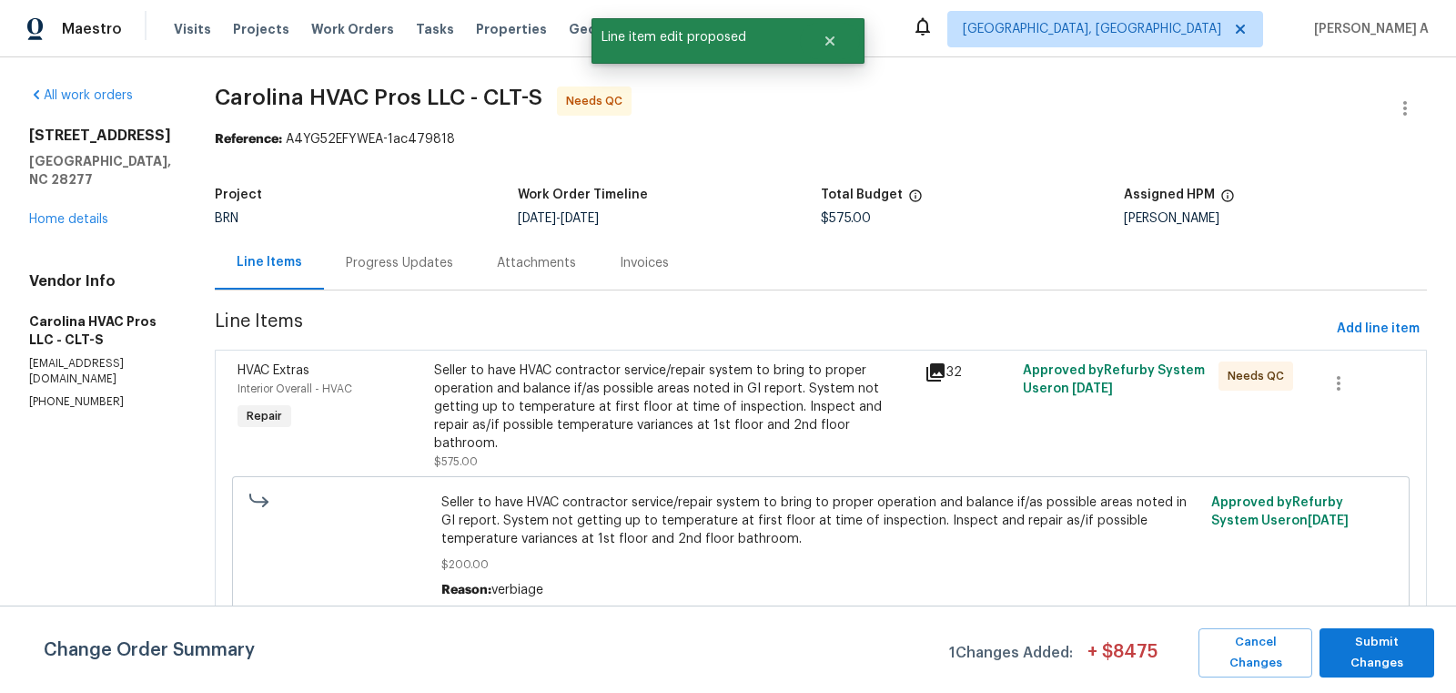
scroll to position [0, 0]
click at [1388, 665] on button "Submit Changes" at bounding box center [1377, 652] width 115 height 49
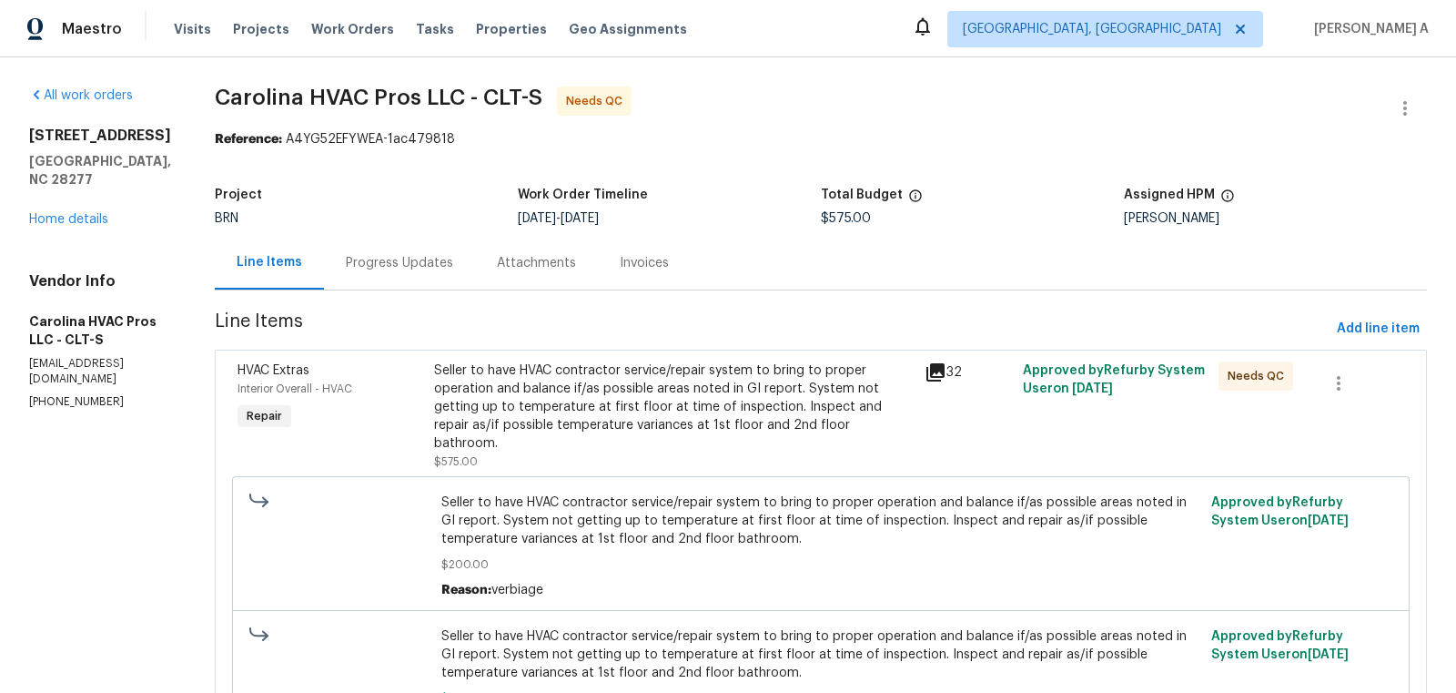
click at [433, 258] on div "Progress Updates" at bounding box center [399, 263] width 107 height 18
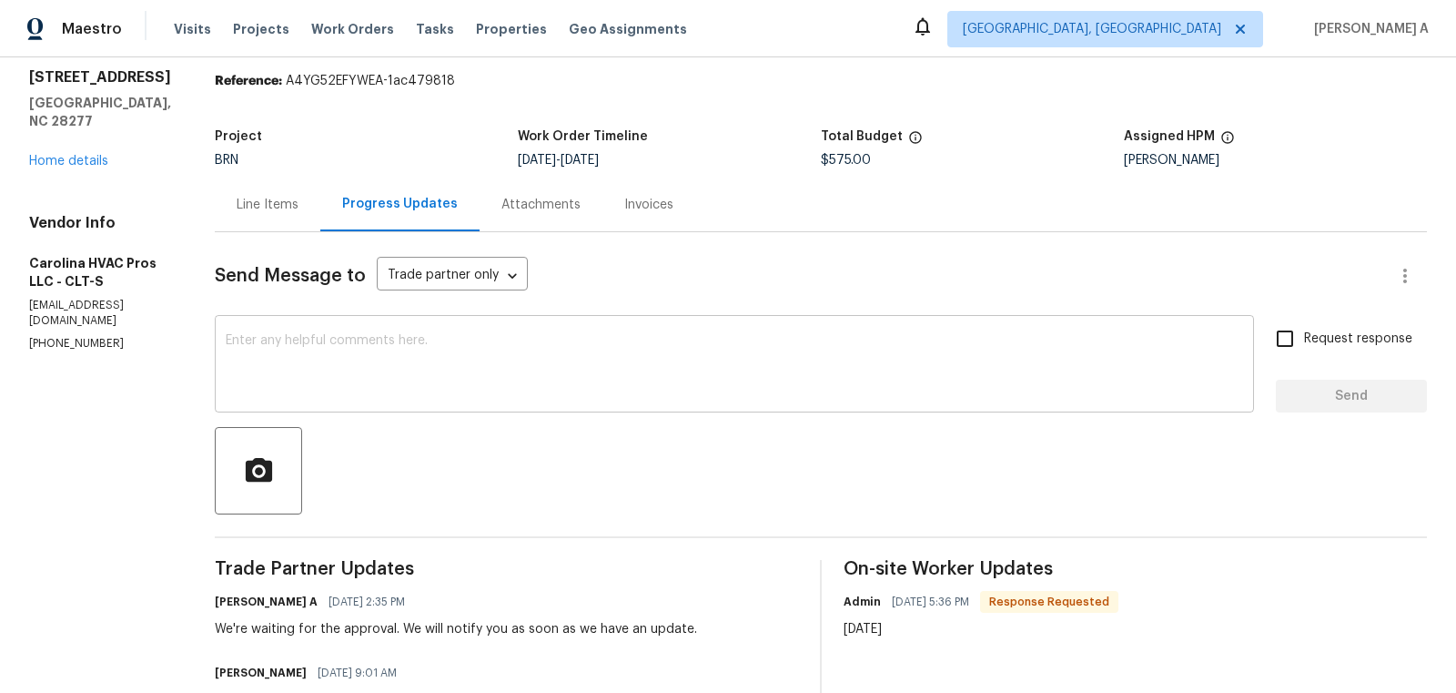
scroll to position [67, 0]
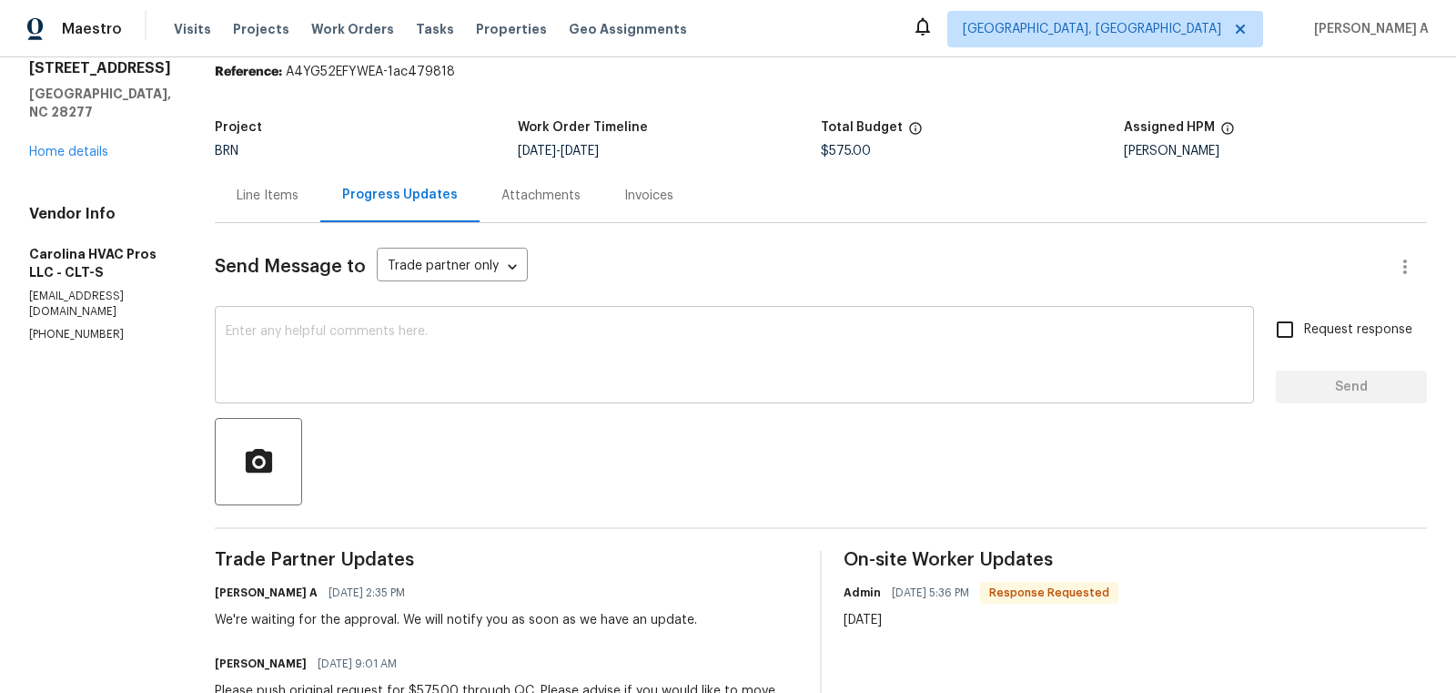
click at [575, 399] on div "x ​" at bounding box center [734, 356] width 1039 height 93
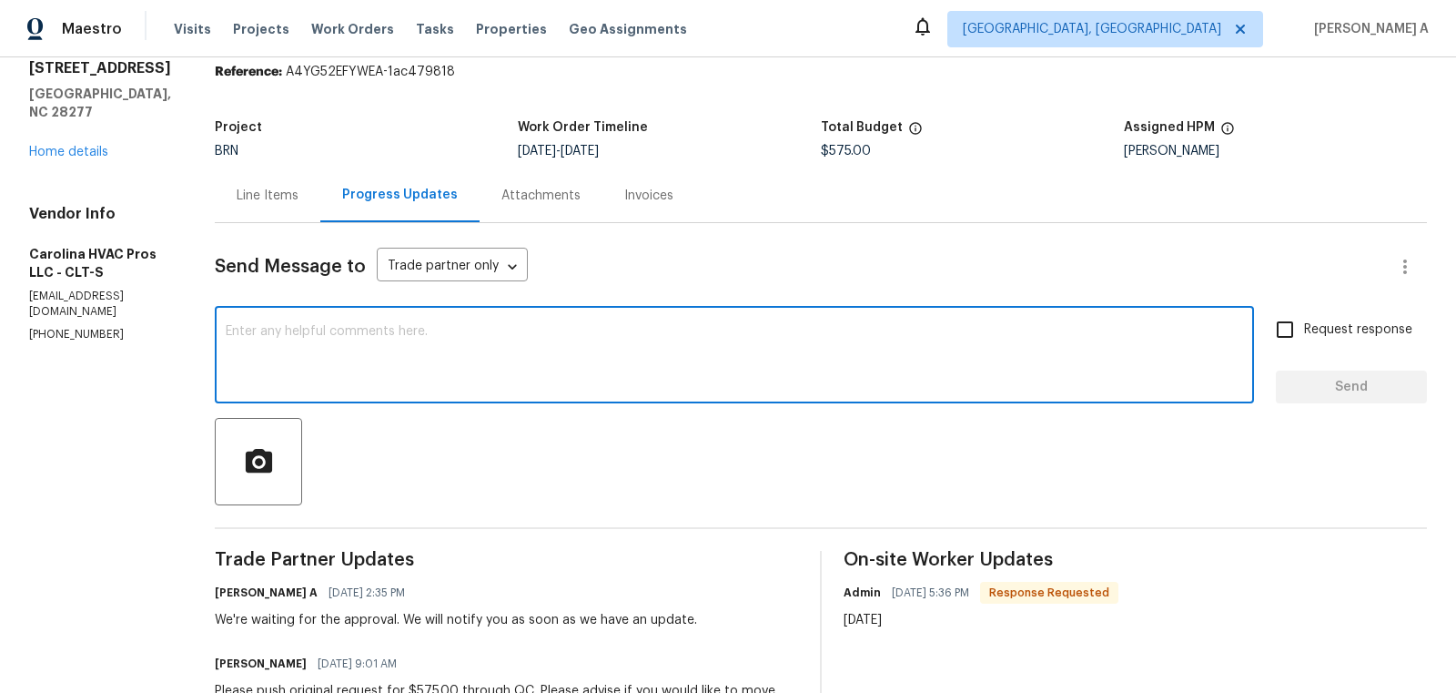
click at [575, 399] on div "x ​" at bounding box center [734, 356] width 1039 height 93
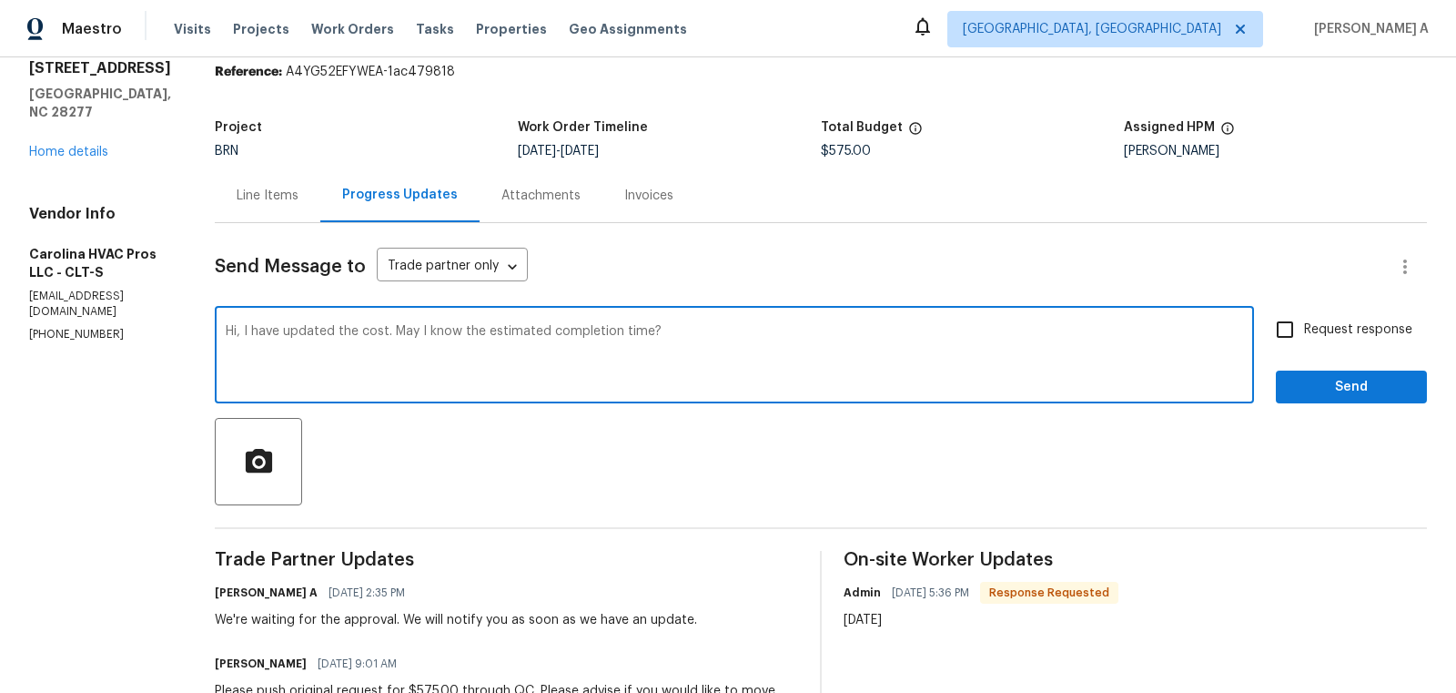
type textarea "Hi, I have updated the cost. May I know the estimated completion time?"
click at [1295, 329] on input "Request response" at bounding box center [1285, 329] width 38 height 38
checkbox input "true"
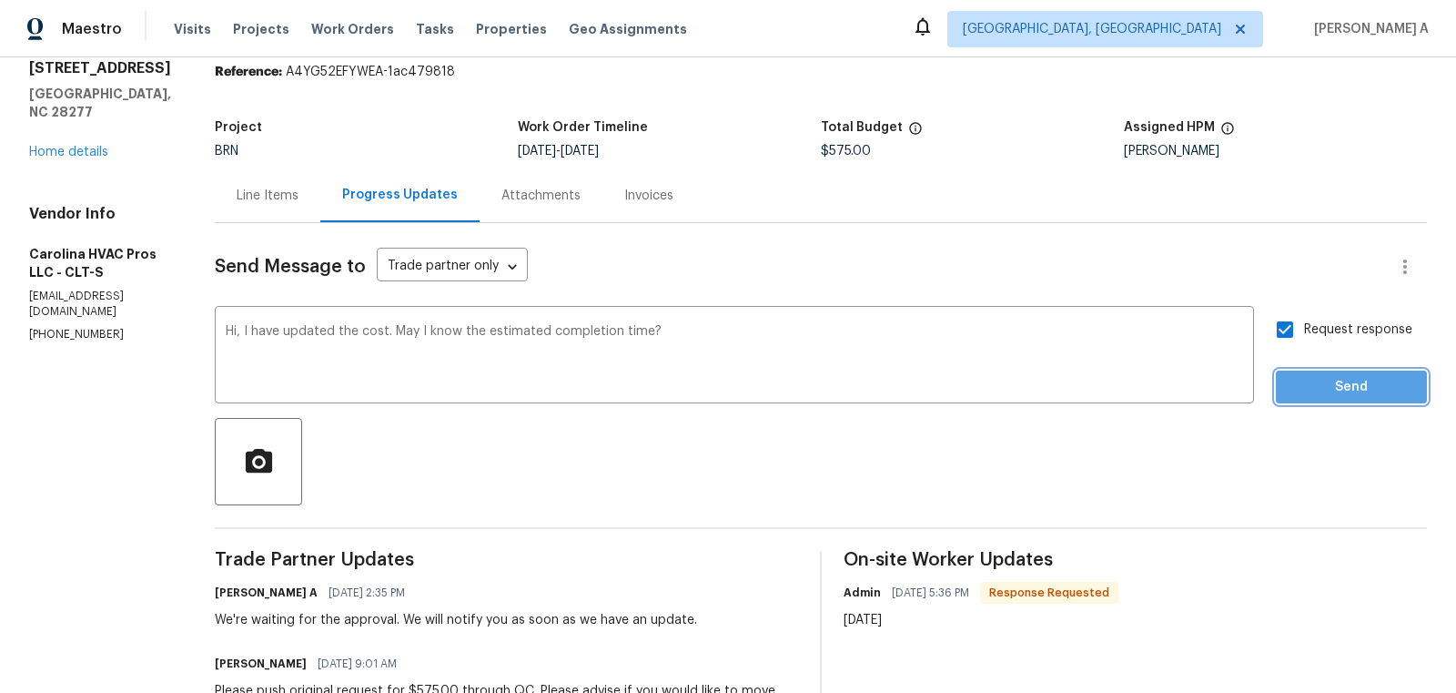
click at [1349, 397] on span "Send" at bounding box center [1351, 387] width 122 height 23
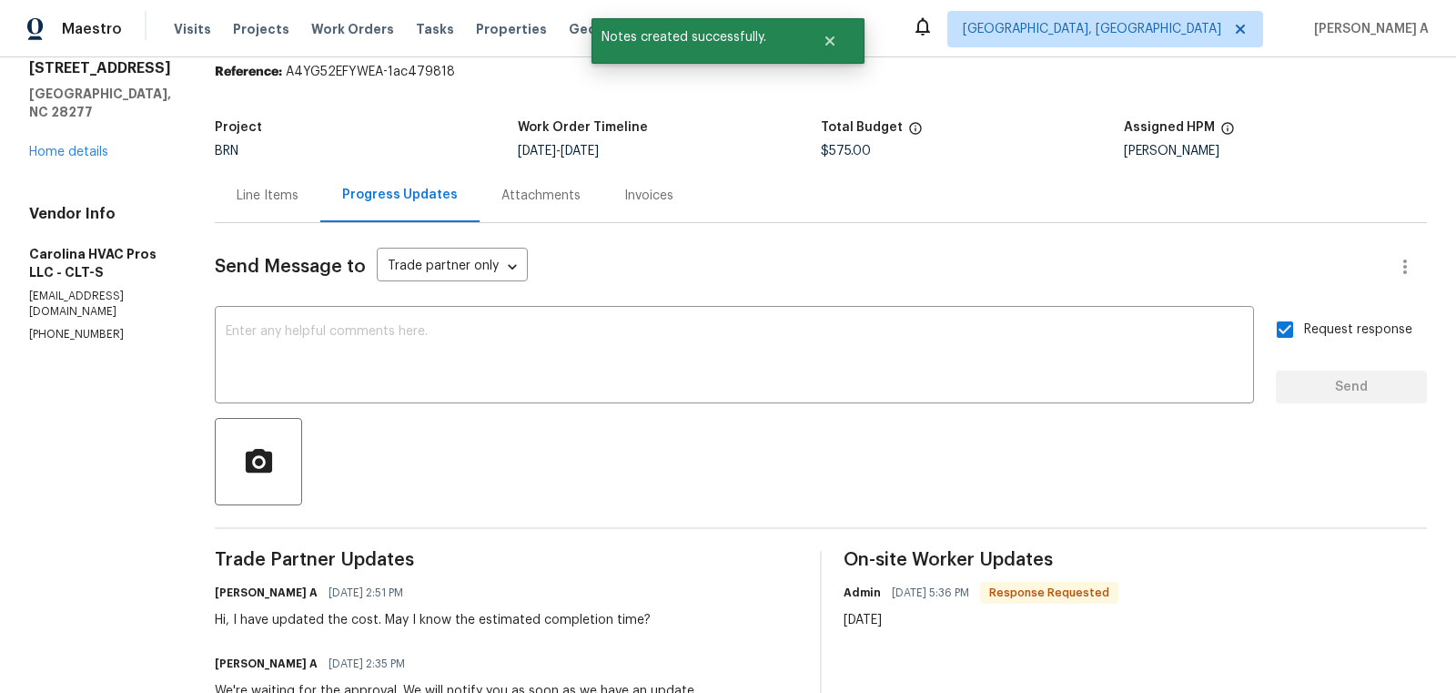
click at [274, 194] on div "Line Items" at bounding box center [268, 196] width 62 height 18
